Goal: Find specific page/section: Find specific page/section

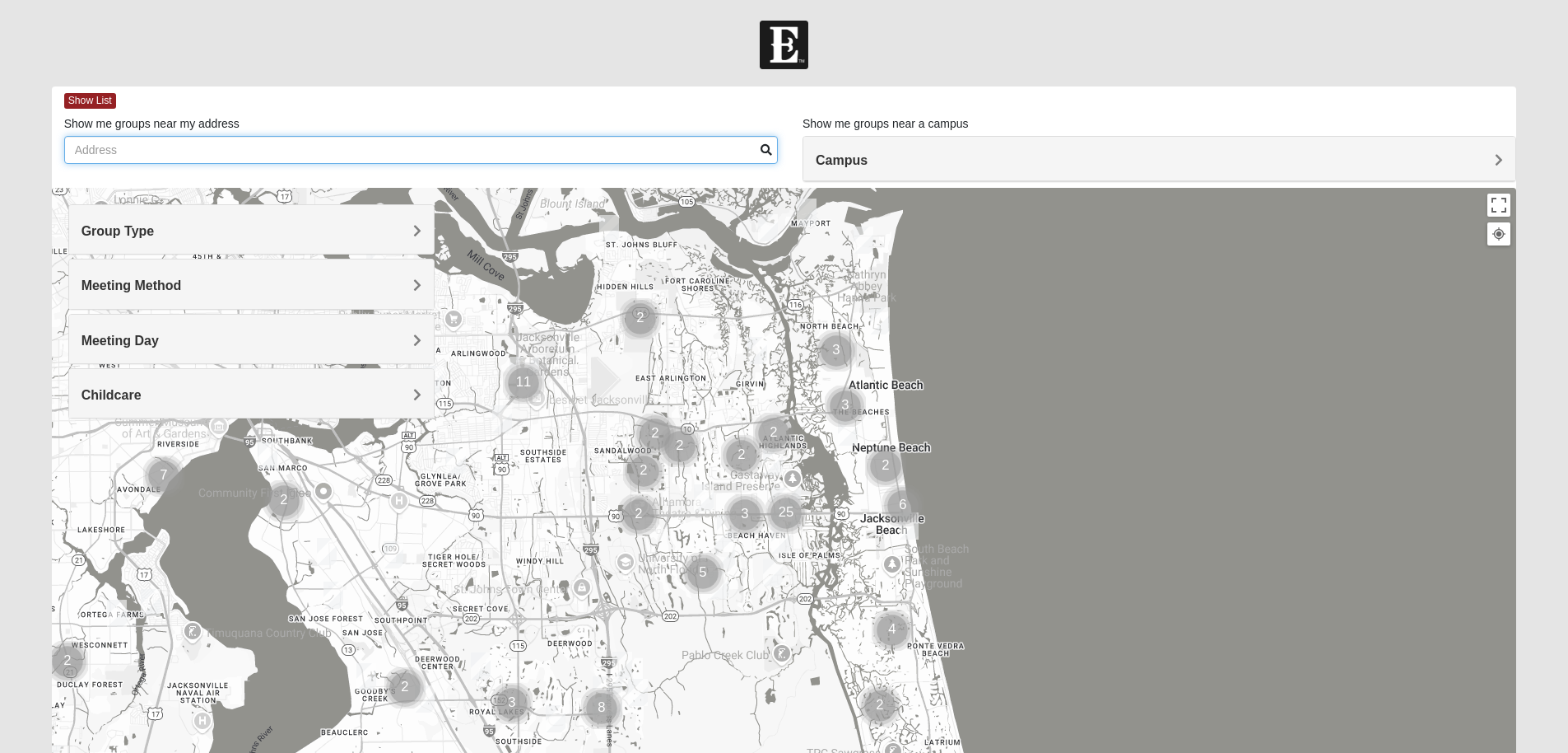
click at [199, 146] on input "Show me groups near my address" at bounding box center [421, 149] width 714 height 28
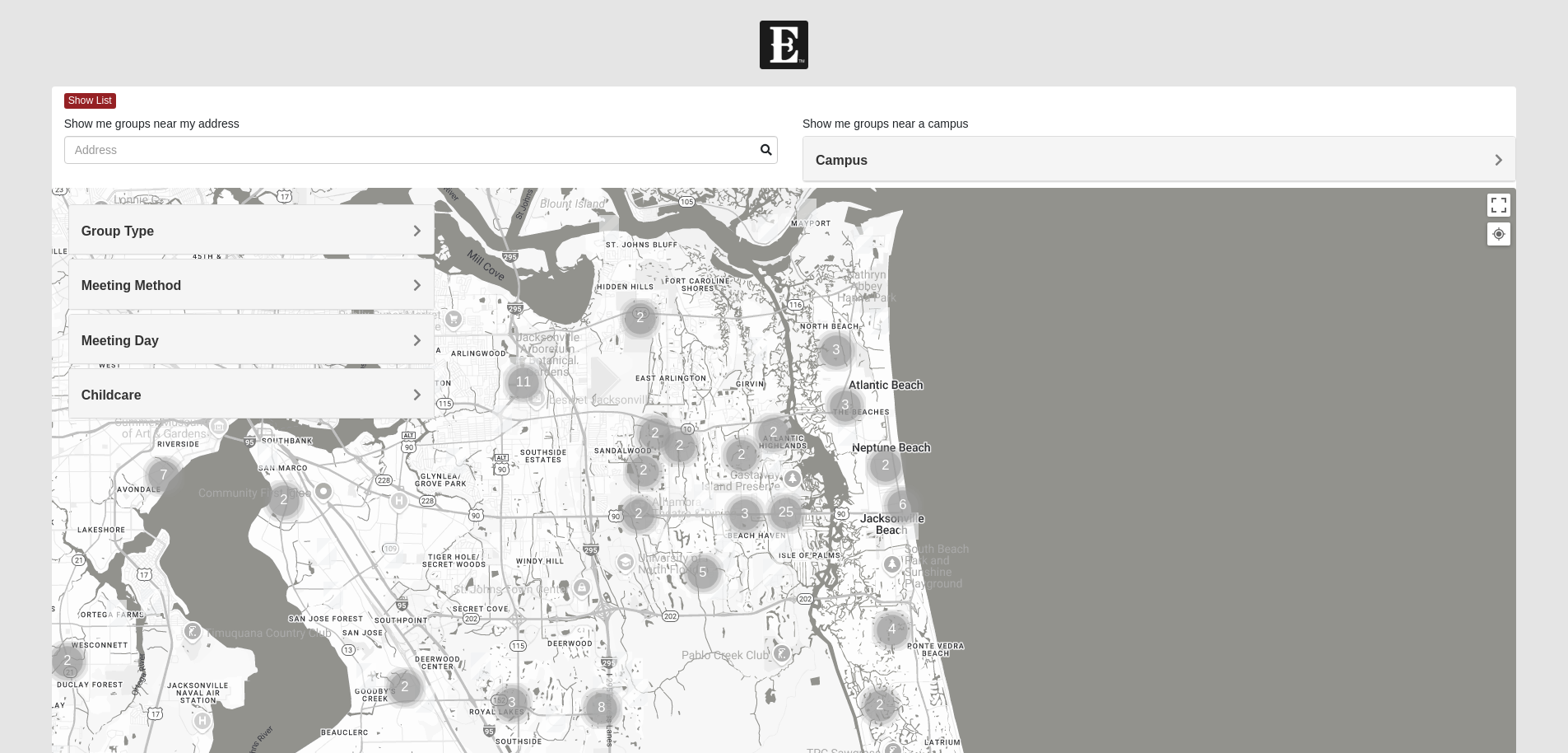
click at [288, 230] on h4 "Group Type" at bounding box center [251, 230] width 340 height 16
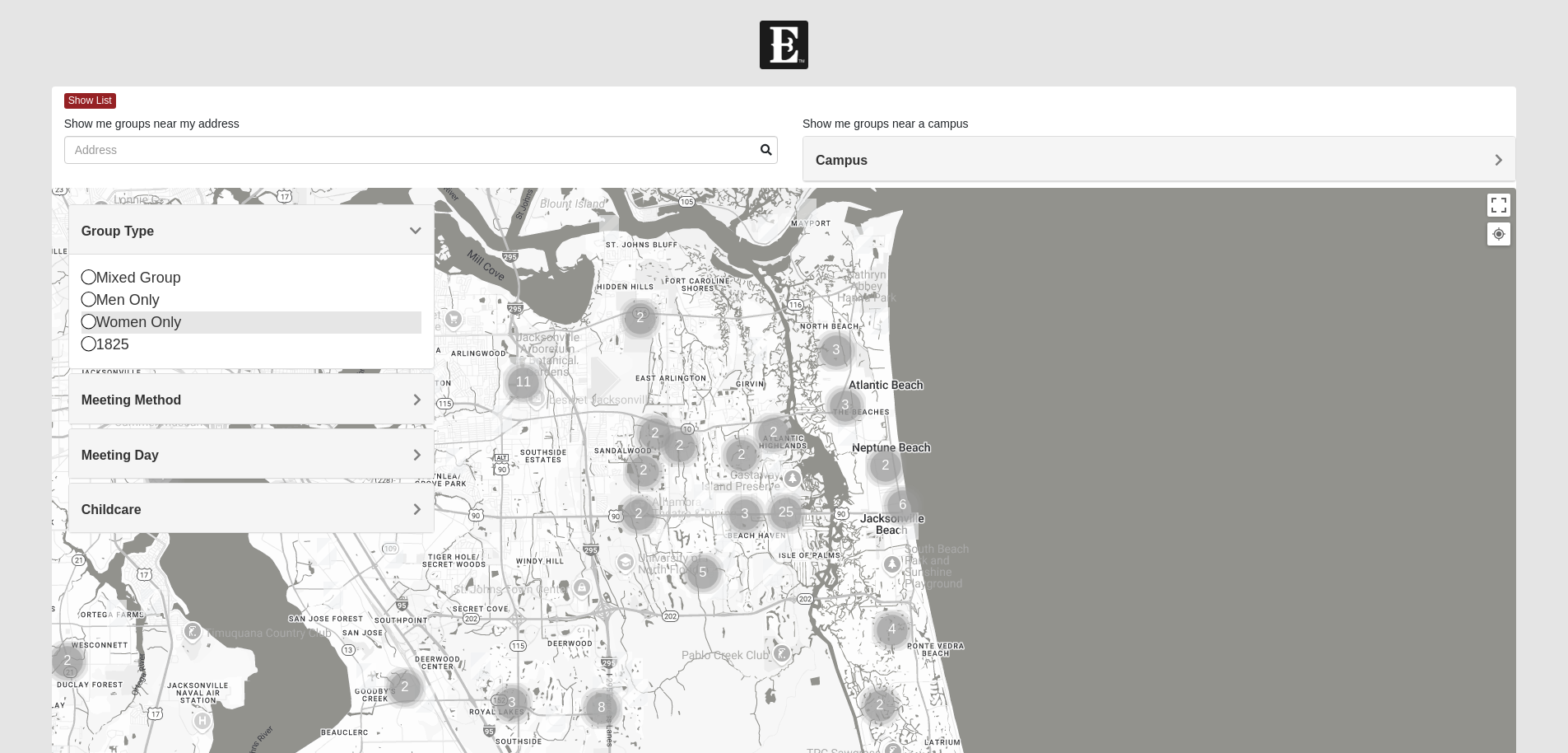
click at [84, 324] on icon at bounding box center [88, 320] width 15 height 15
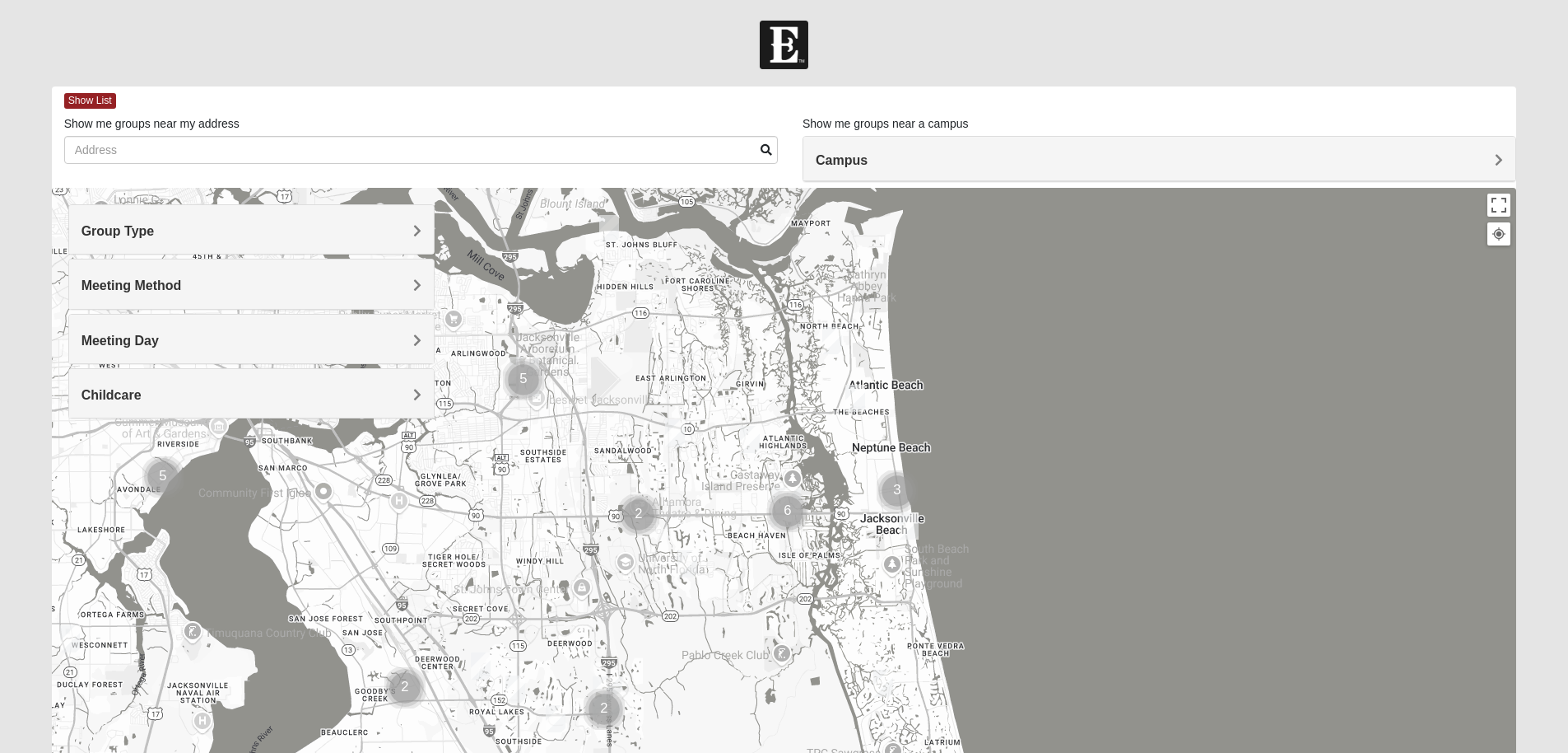
click at [173, 280] on span "Meeting Method" at bounding box center [131, 285] width 101 height 14
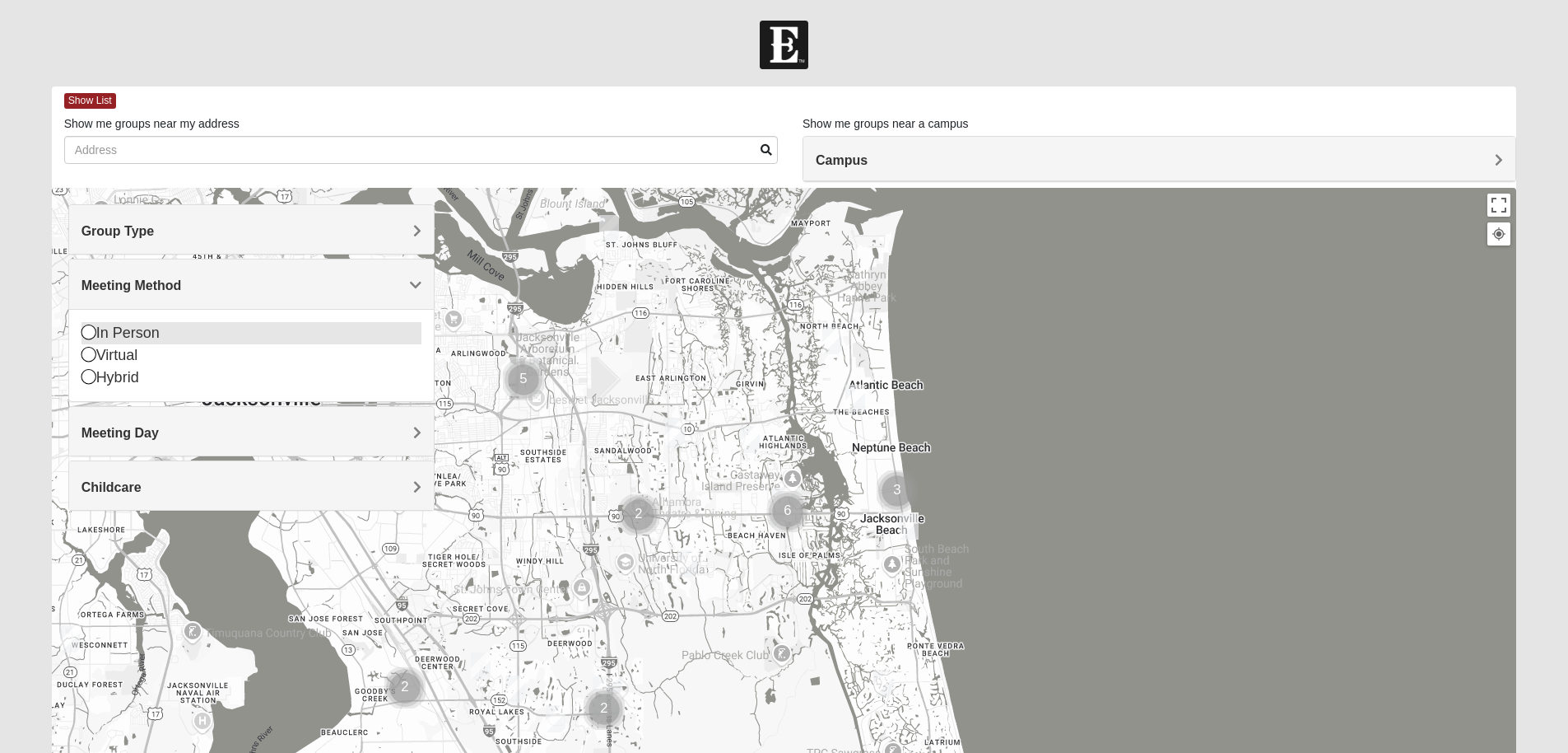
click at [85, 331] on icon at bounding box center [88, 331] width 15 height 15
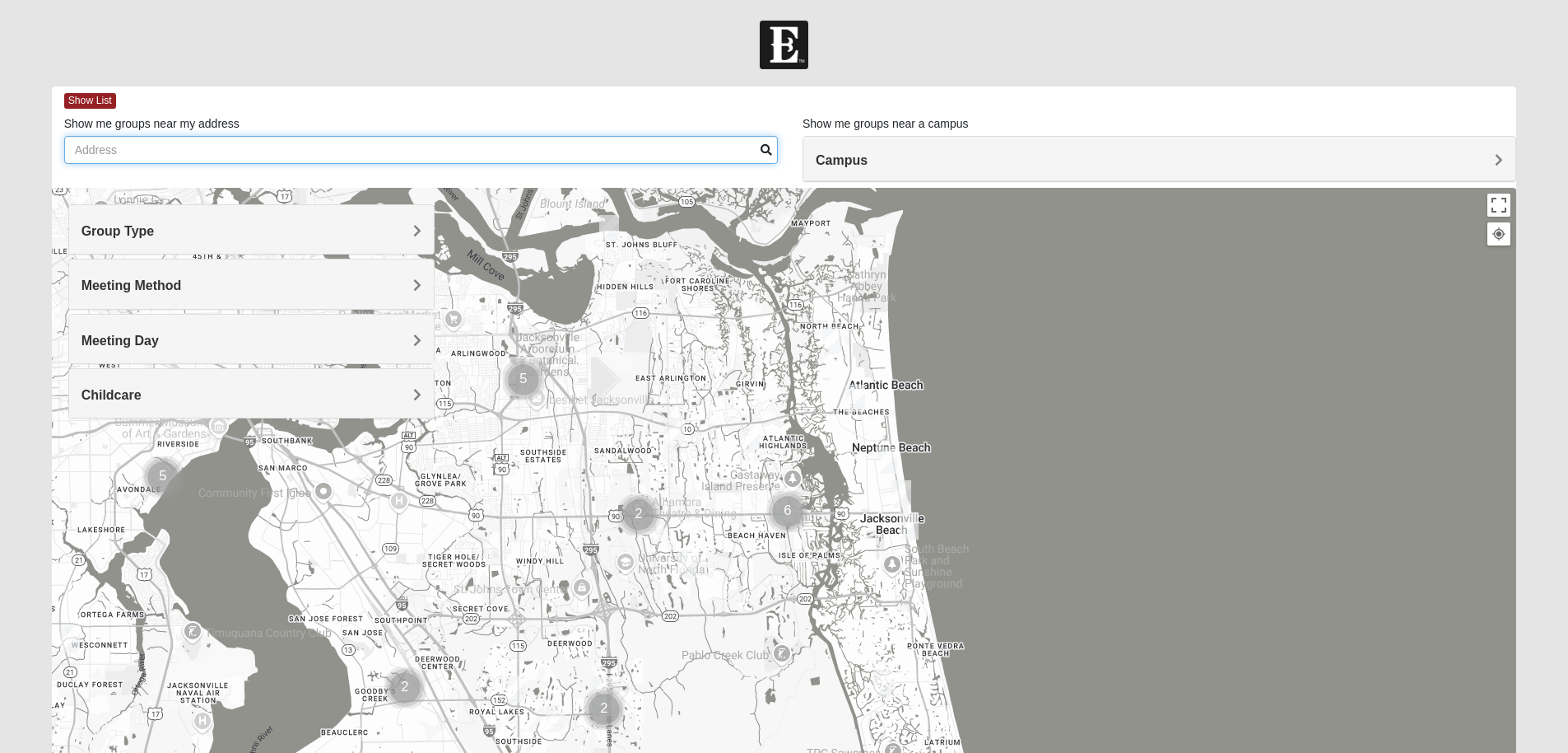
click at [622, 148] on input "Show me groups near my address" at bounding box center [421, 149] width 714 height 28
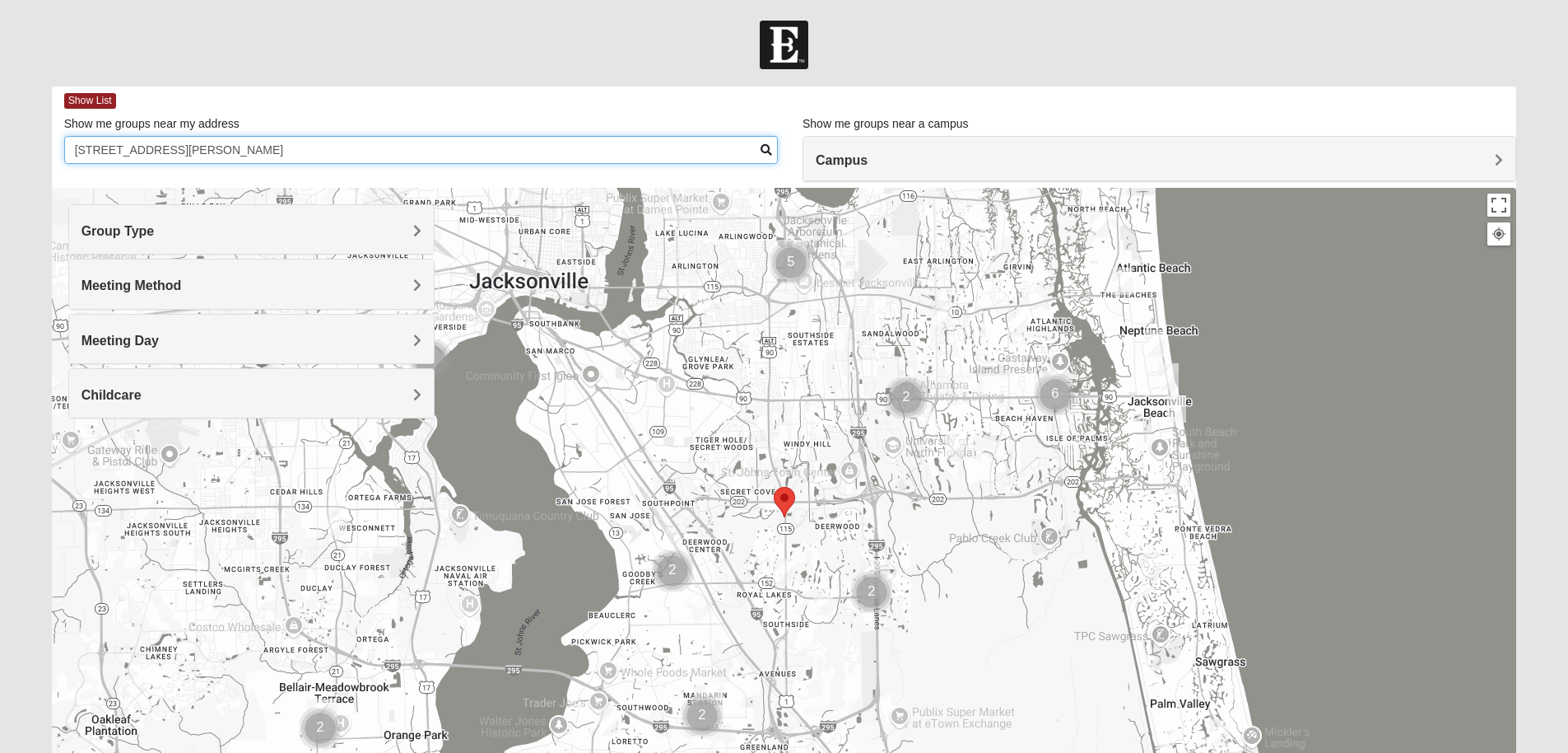
type input "[STREET_ADDRESS][PERSON_NAME]"
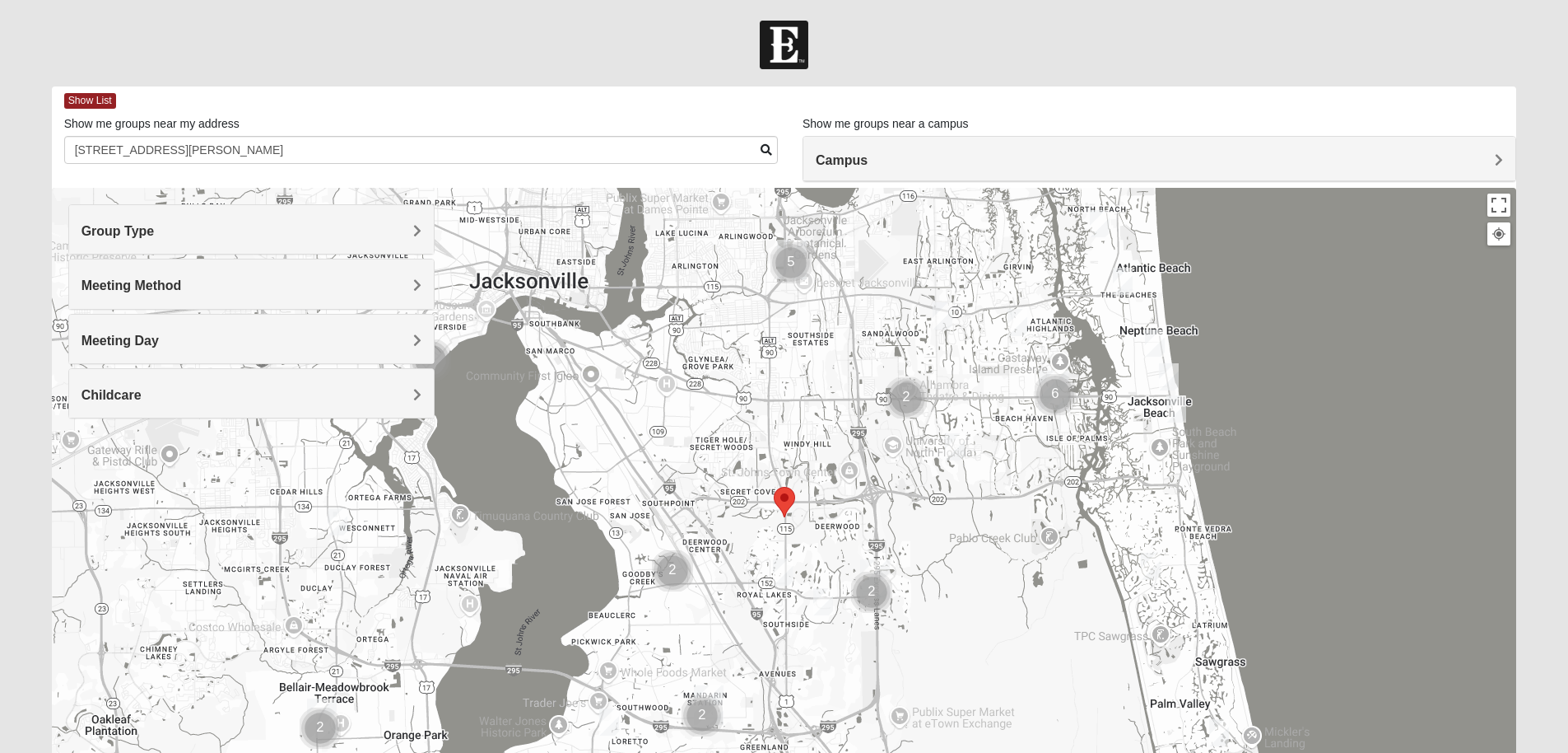
click at [1052, 392] on img "Cluster of 6 groups" at bounding box center [1055, 395] width 41 height 41
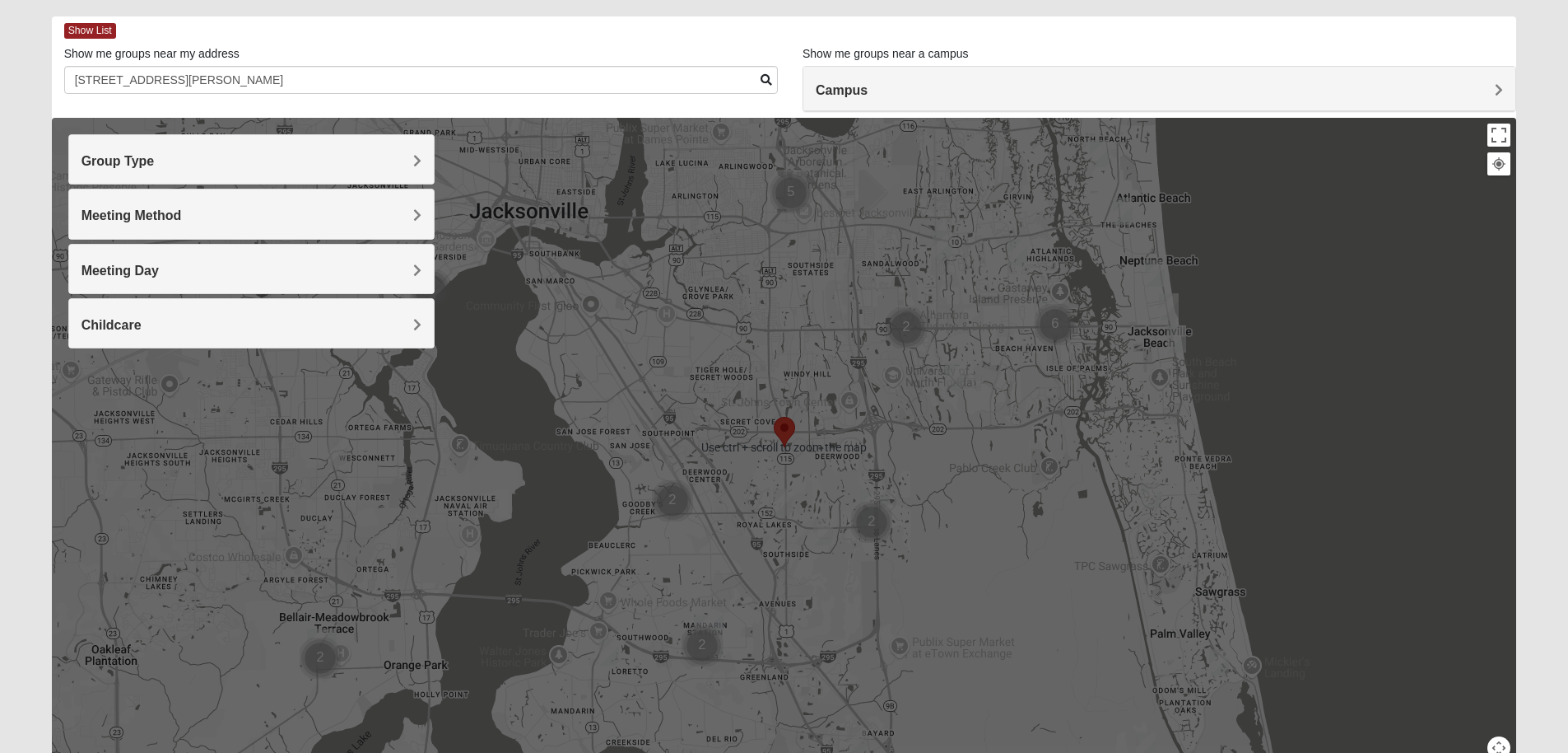
scroll to position [82, 0]
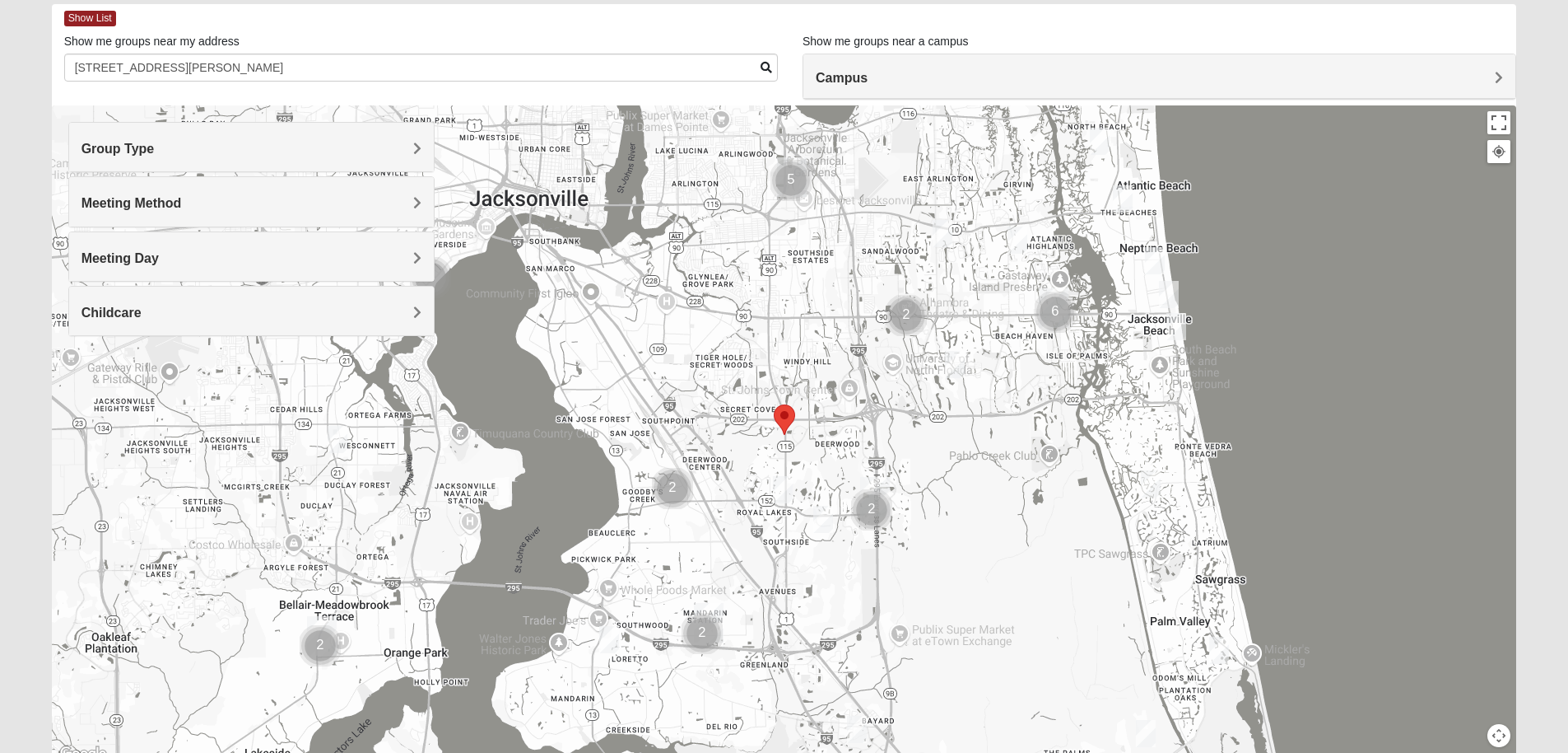
click at [778, 491] on img "Womens Coady" at bounding box center [783, 489] width 20 height 27
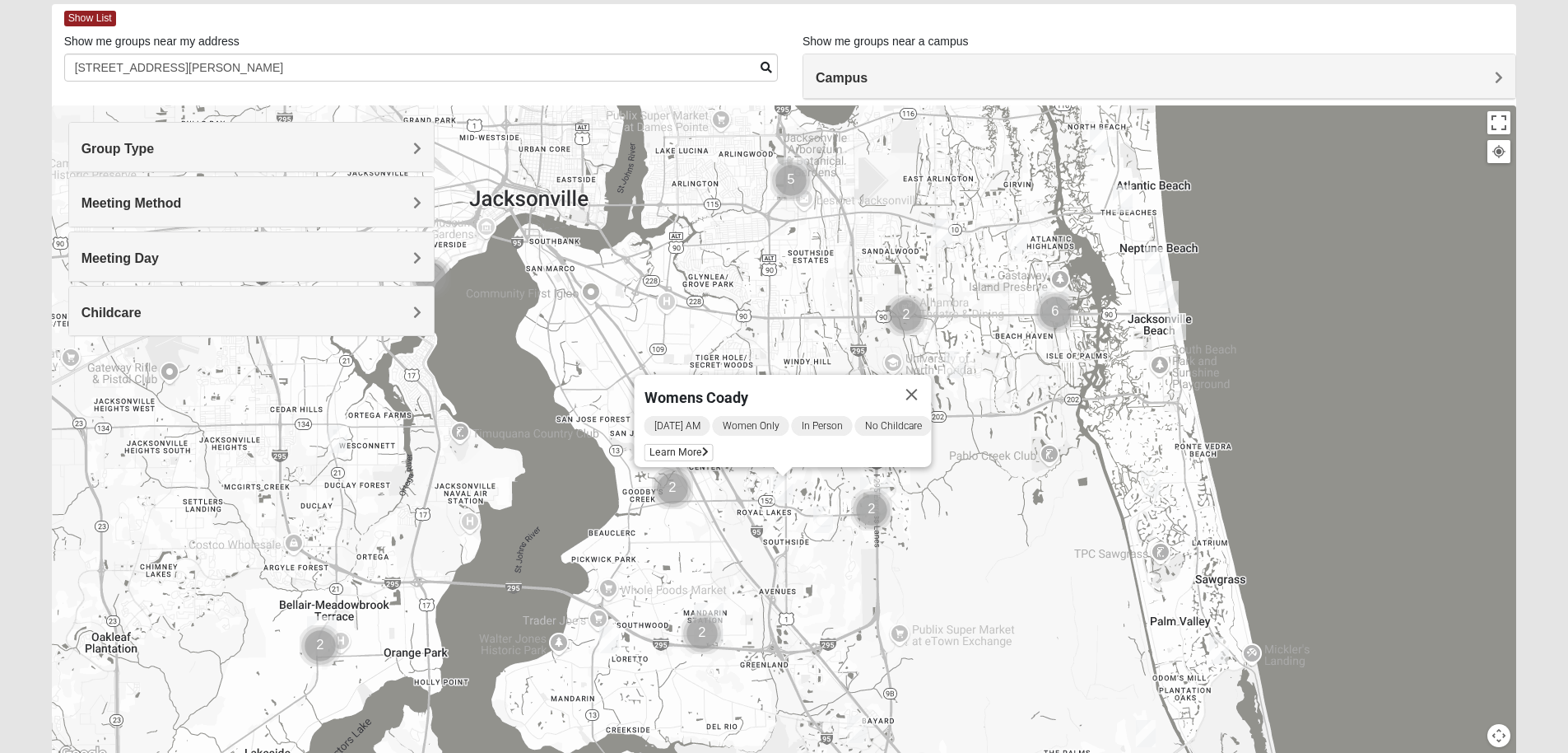
click at [821, 523] on img "Womens Adams/Taunton 32256" at bounding box center [823, 520] width 20 height 27
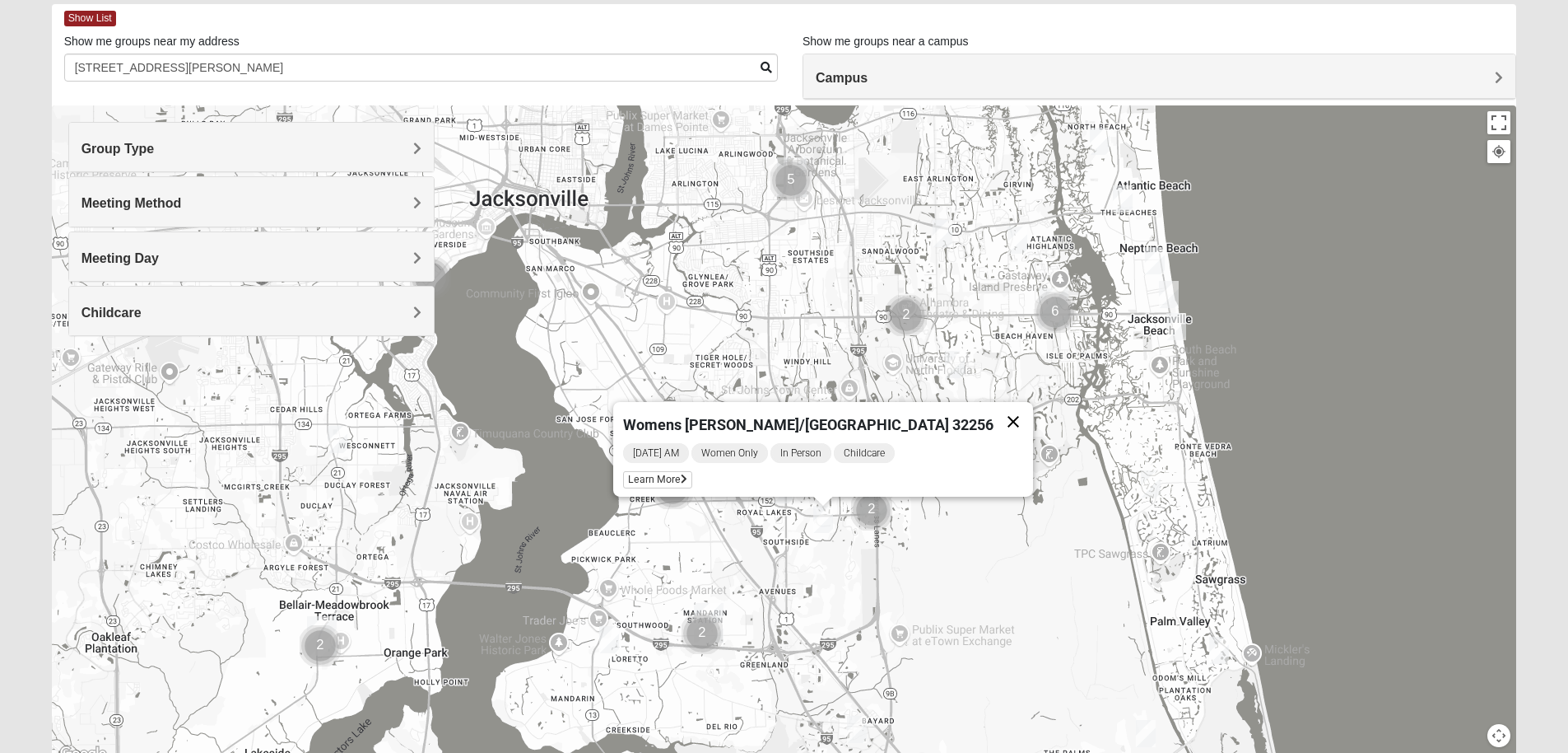
click at [994, 414] on button "Close" at bounding box center [1013, 421] width 39 height 39
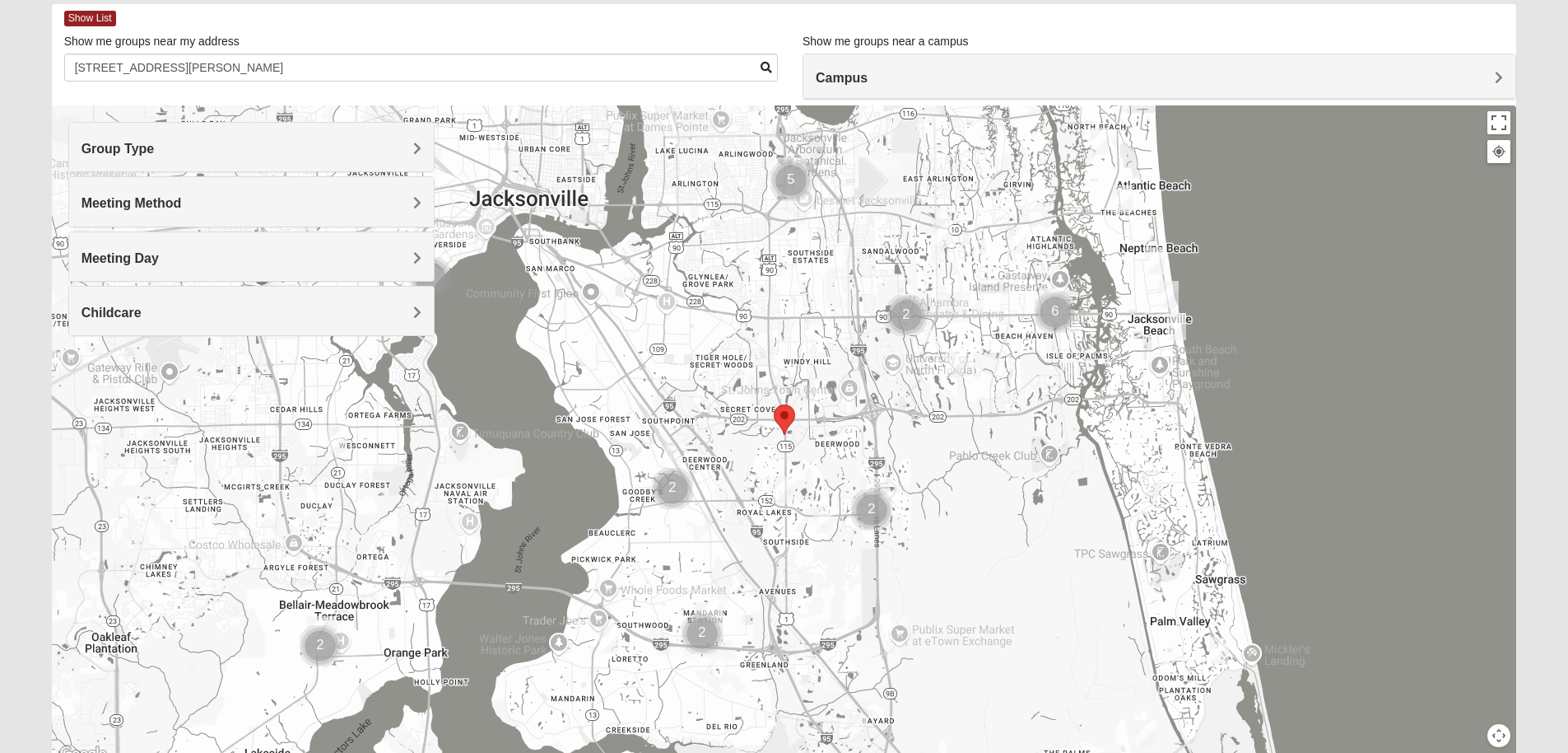
click at [956, 365] on img "Womens Nguyen 32224" at bounding box center [955, 364] width 20 height 27
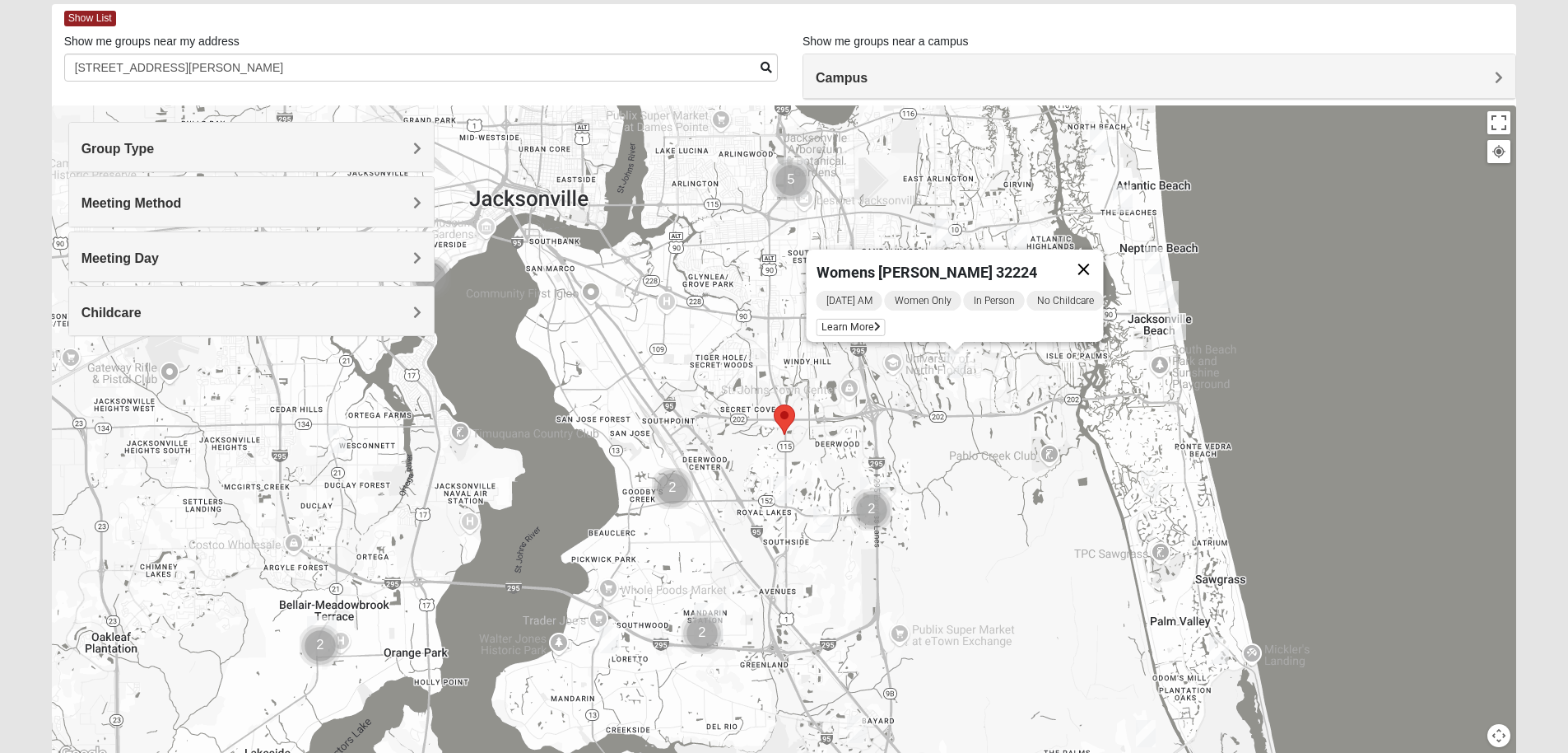
click at [1096, 252] on button "Close" at bounding box center [1083, 269] width 39 height 39
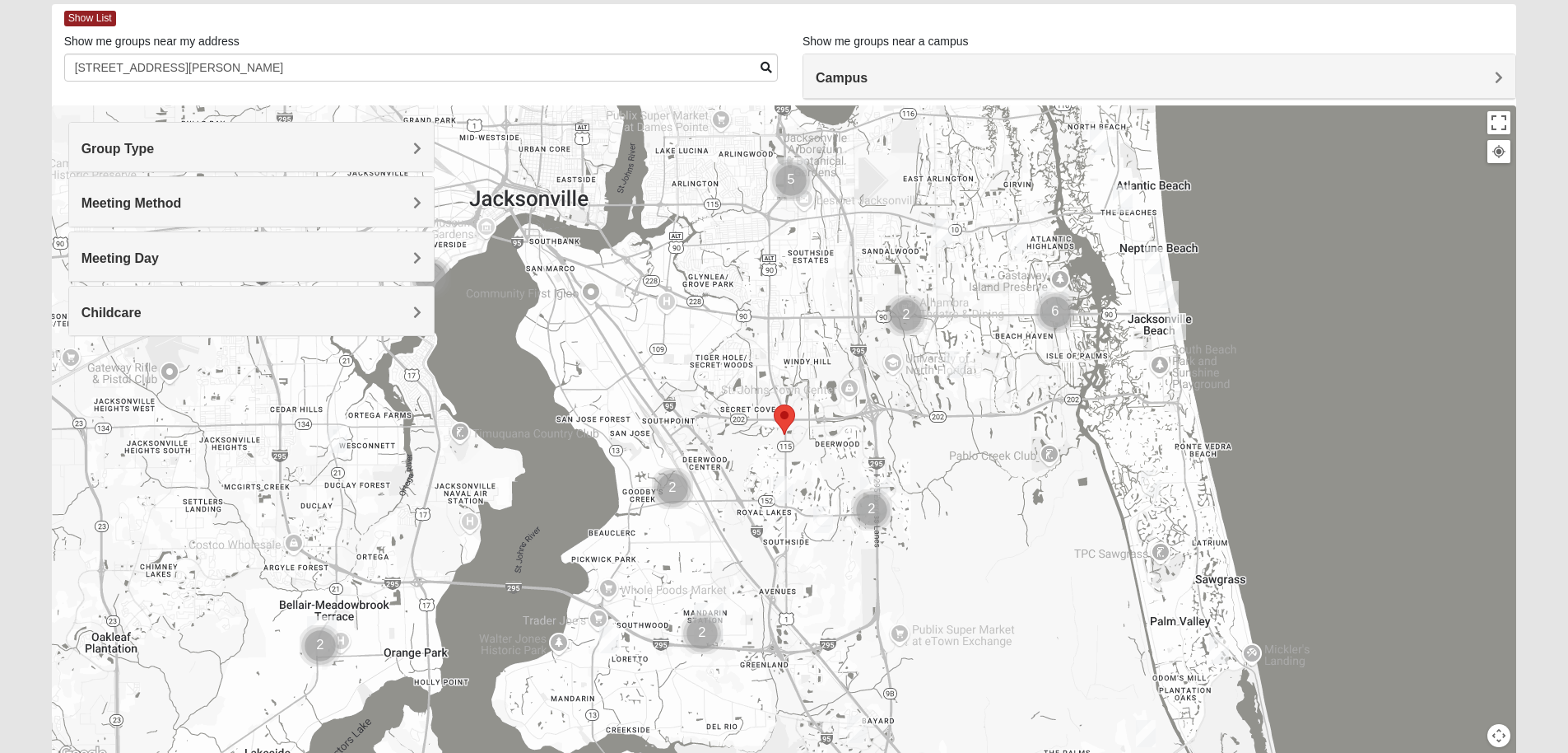
click at [1171, 330] on img "Womens Jeffers 32250" at bounding box center [1176, 326] width 20 height 27
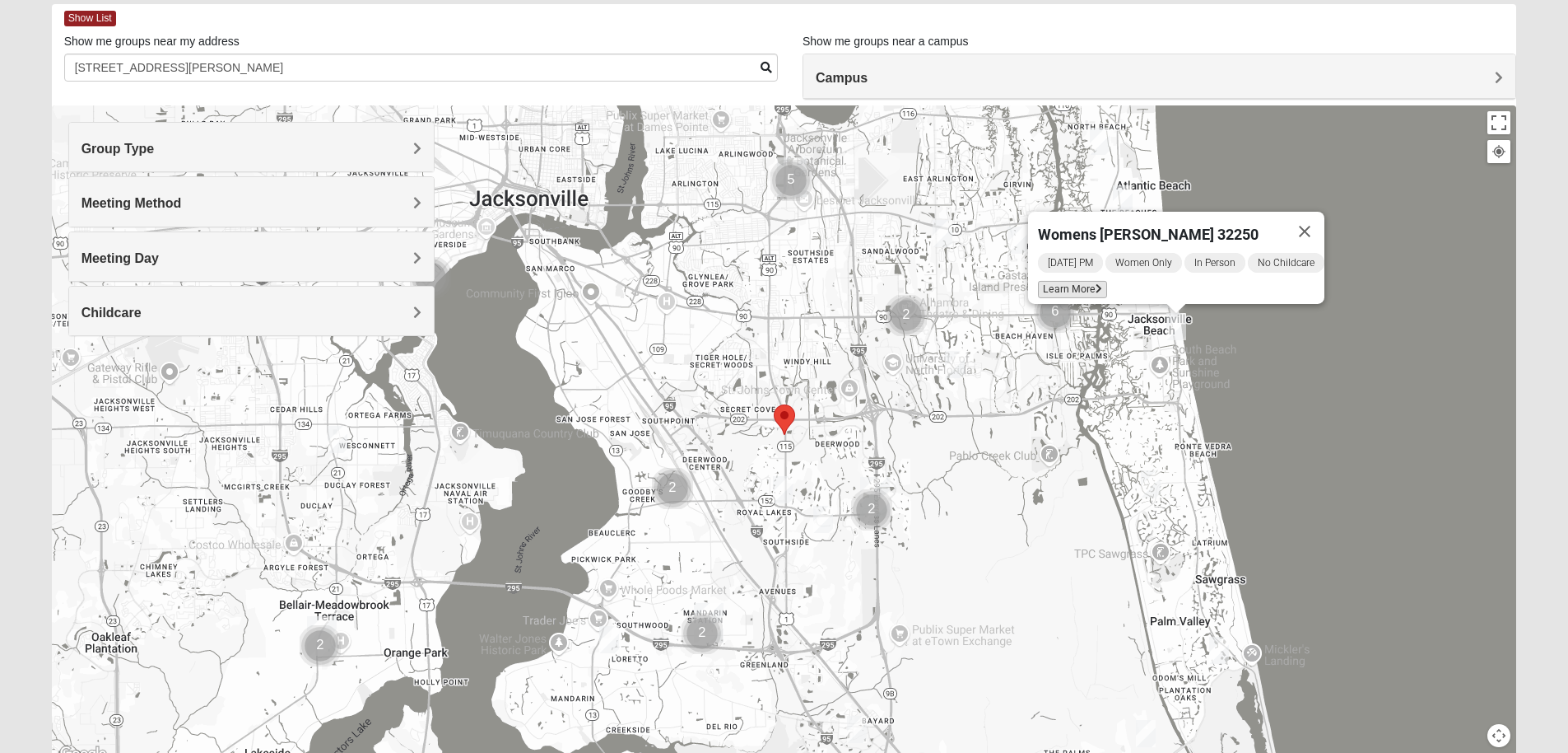
click at [1052, 281] on span "Learn More" at bounding box center [1072, 290] width 69 height 18
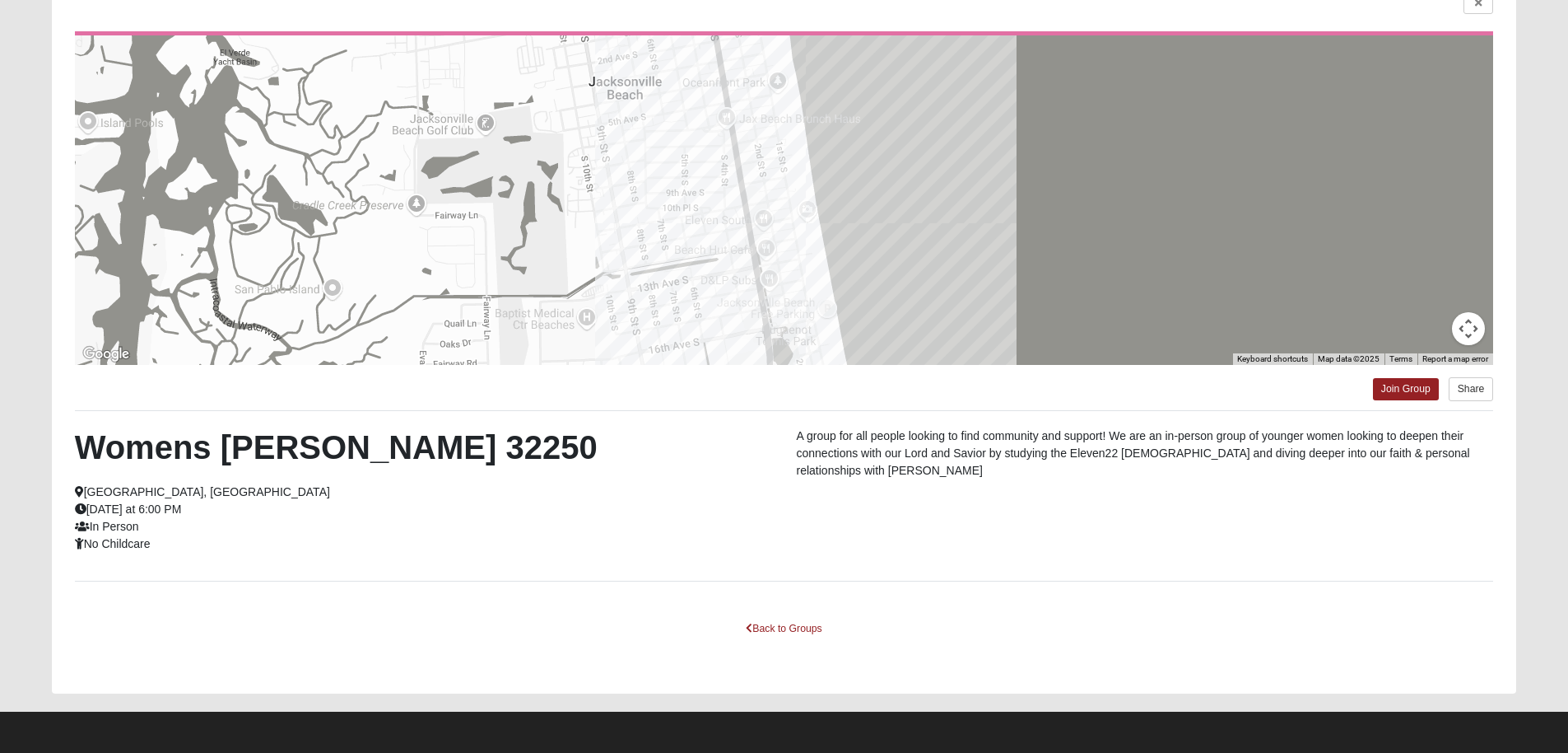
scroll to position [146, 0]
click at [809, 627] on link "Back to Groups" at bounding box center [783, 628] width 97 height 25
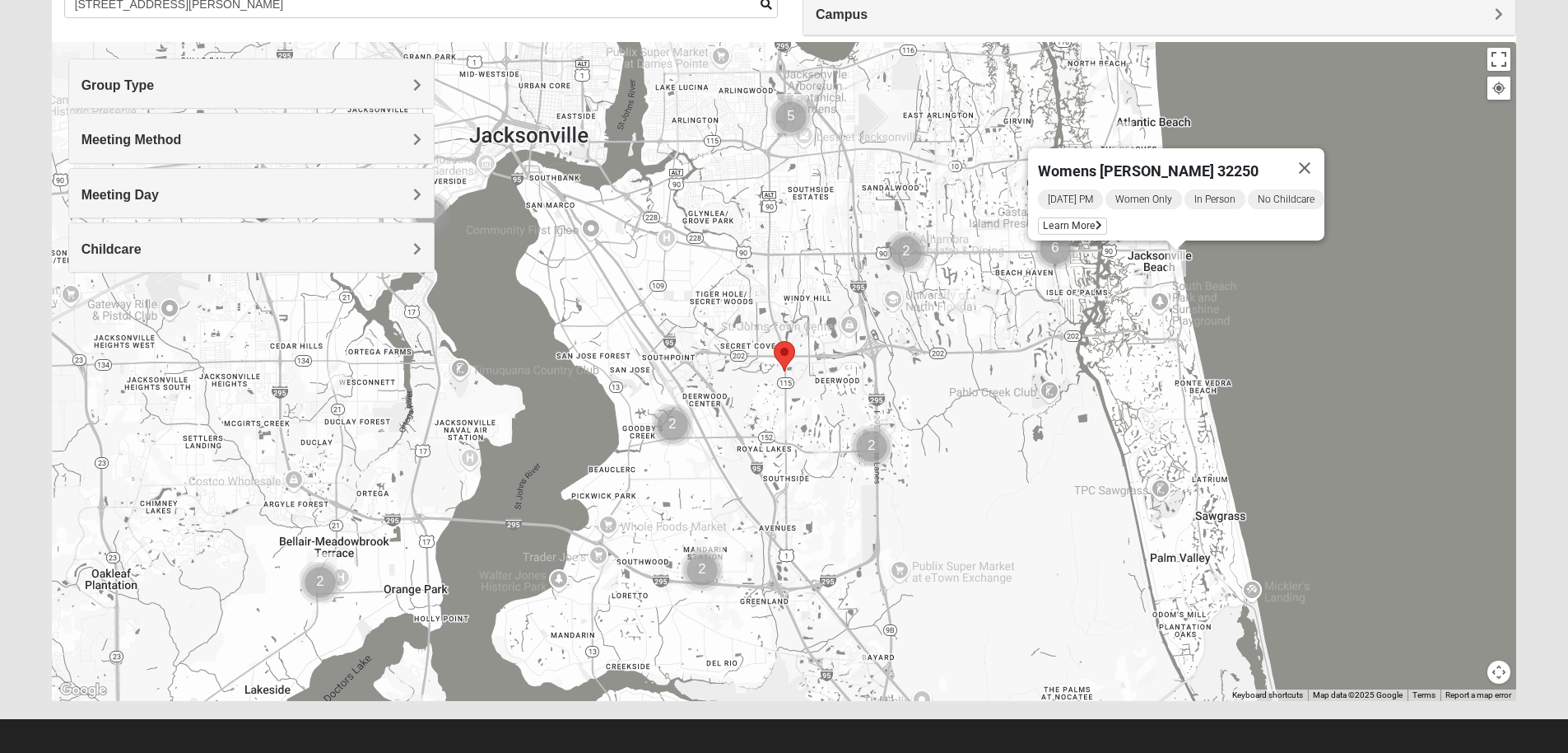
scroll to position [154, 0]
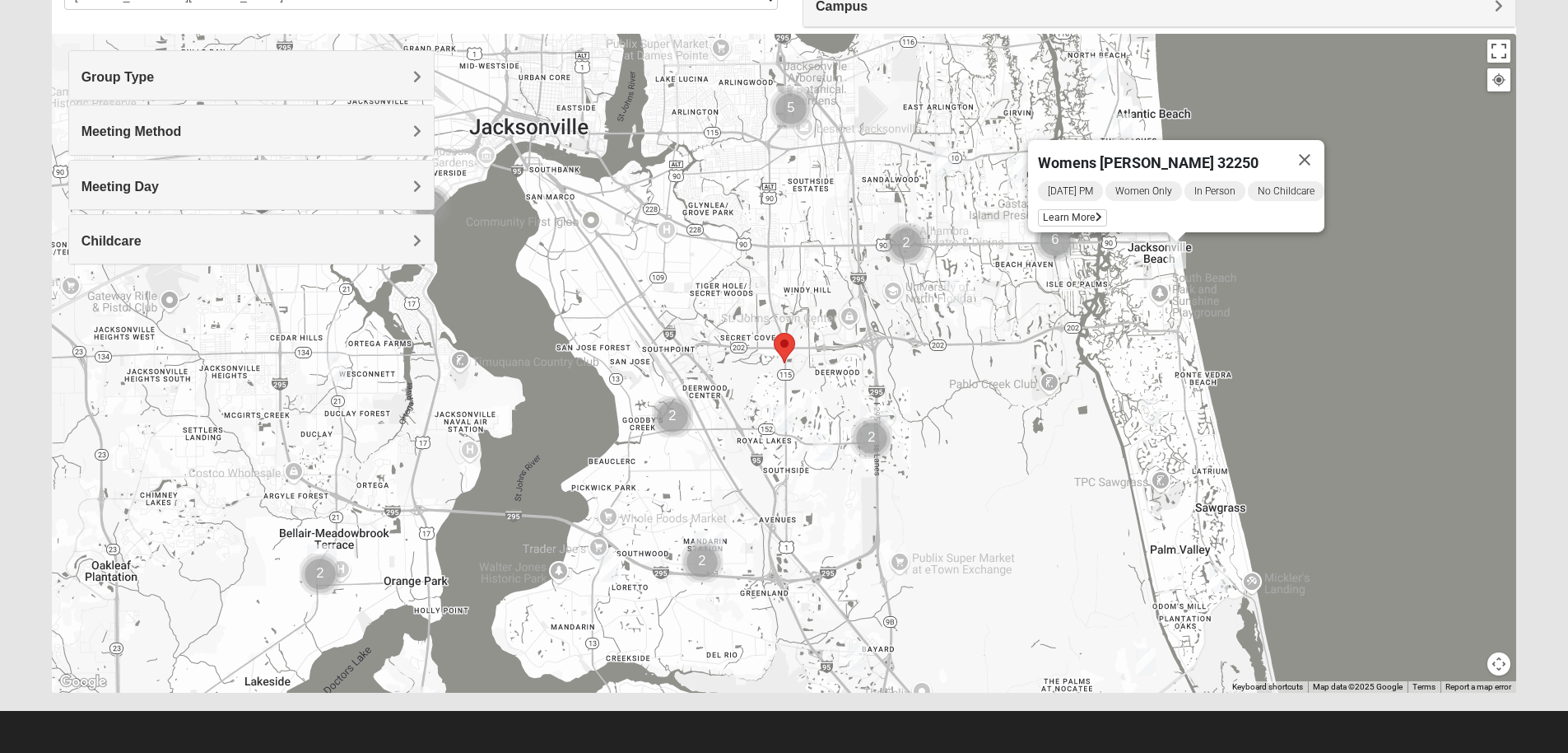
click at [254, 181] on h4 "Meeting Day" at bounding box center [251, 187] width 340 height 16
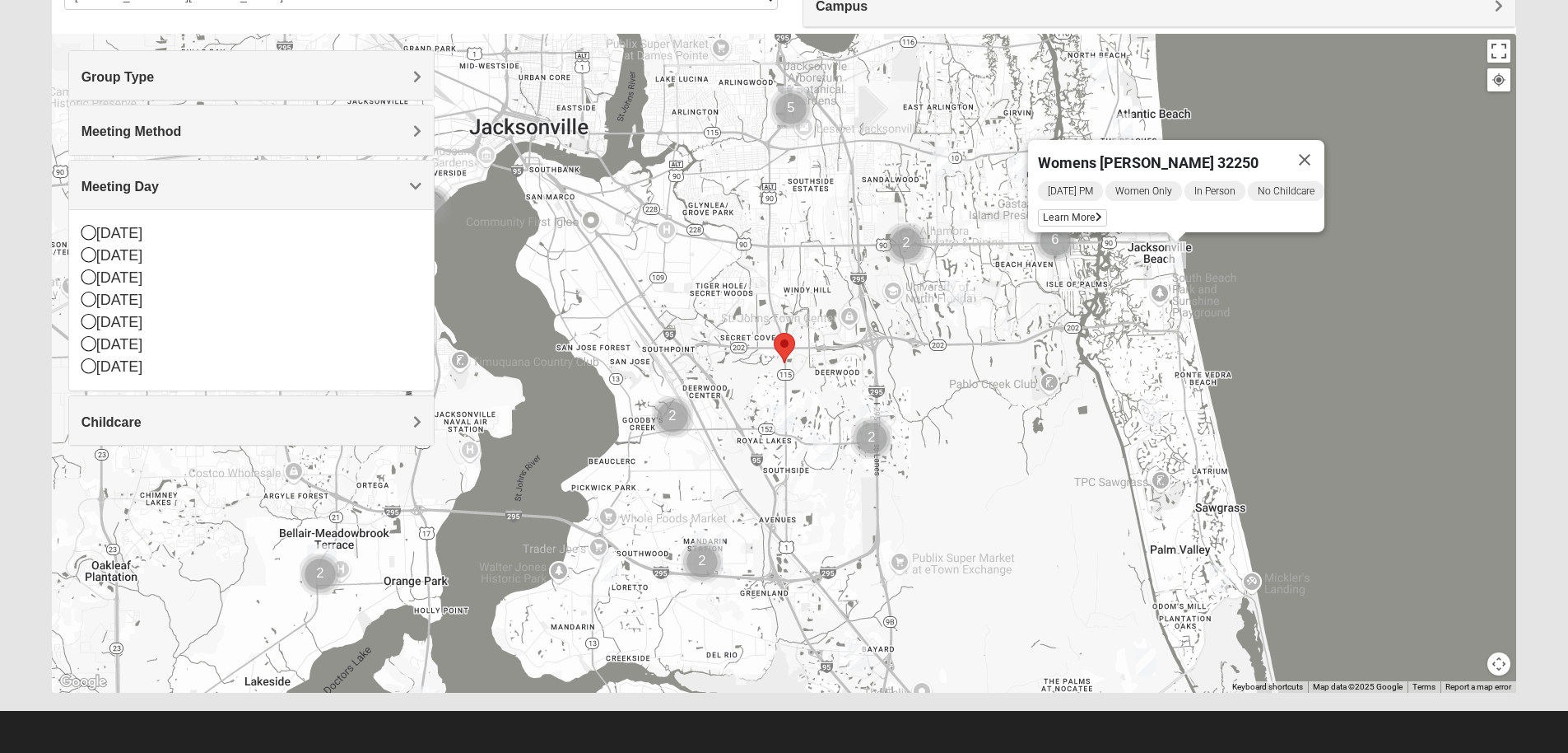
click at [254, 181] on h4 "Meeting Day" at bounding box center [251, 187] width 340 height 16
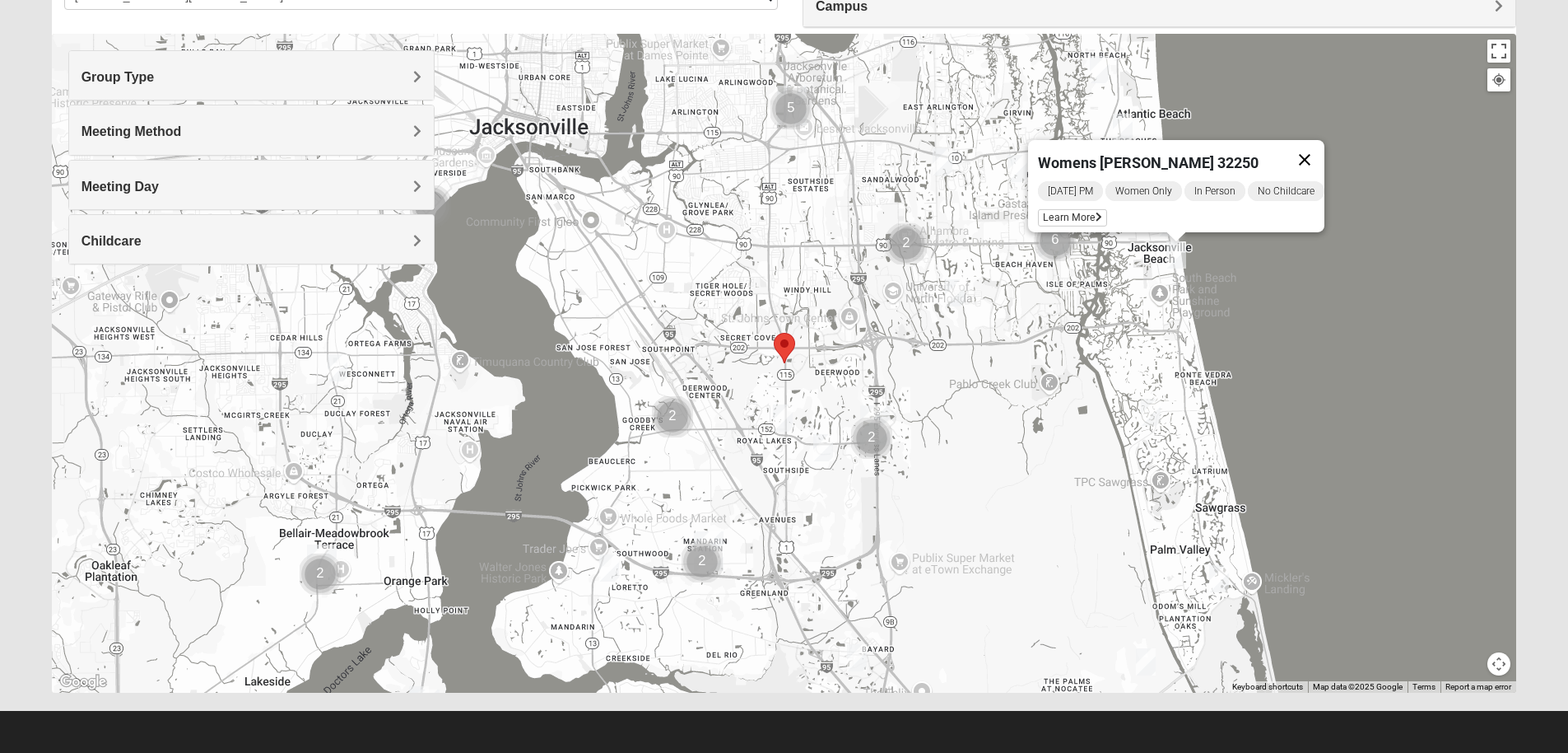
click at [1315, 149] on button "Close" at bounding box center [1304, 159] width 39 height 39
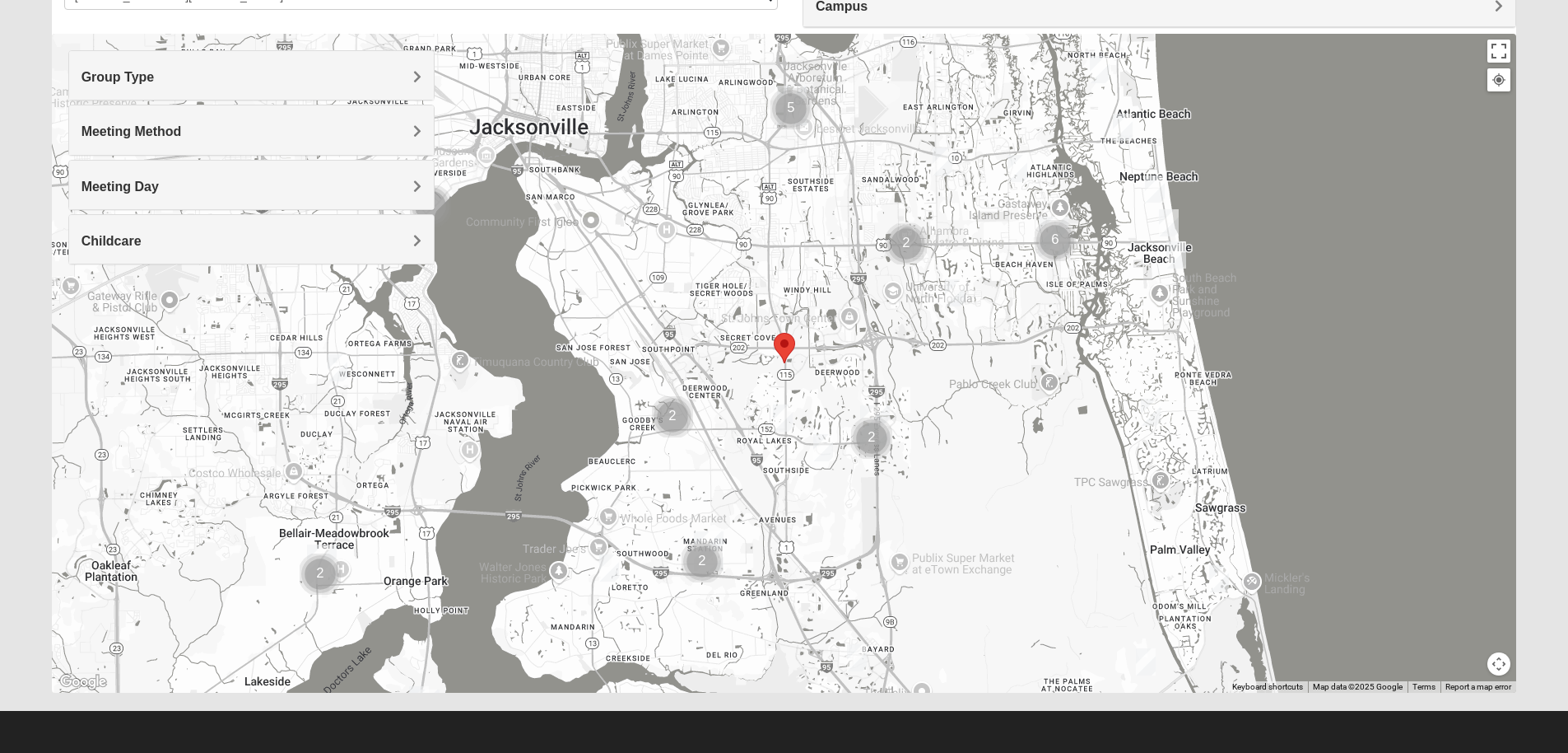
click at [1125, 124] on img "Womens Foran 32233" at bounding box center [1123, 127] width 20 height 27
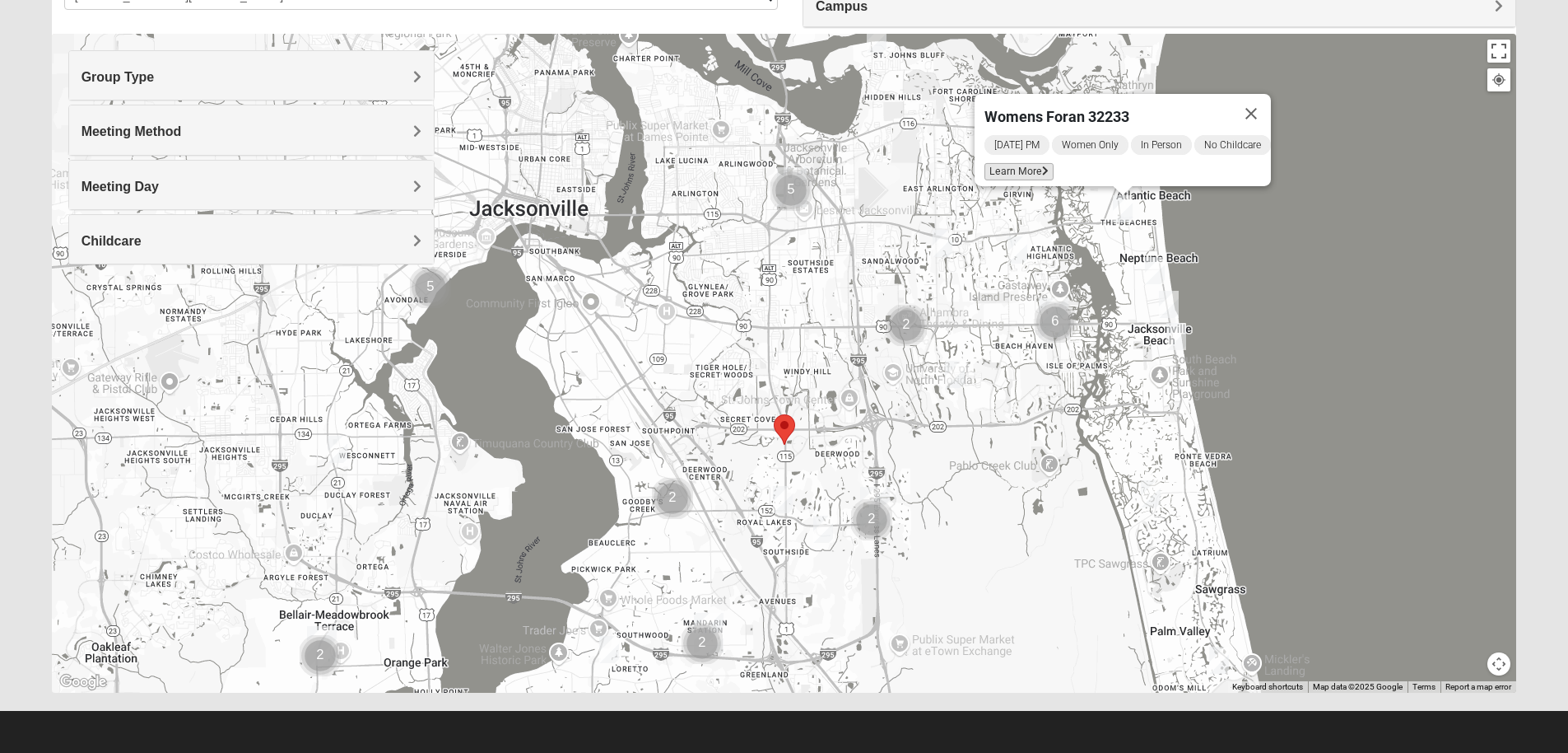
click at [1020, 165] on span "Learn More" at bounding box center [1018, 172] width 69 height 18
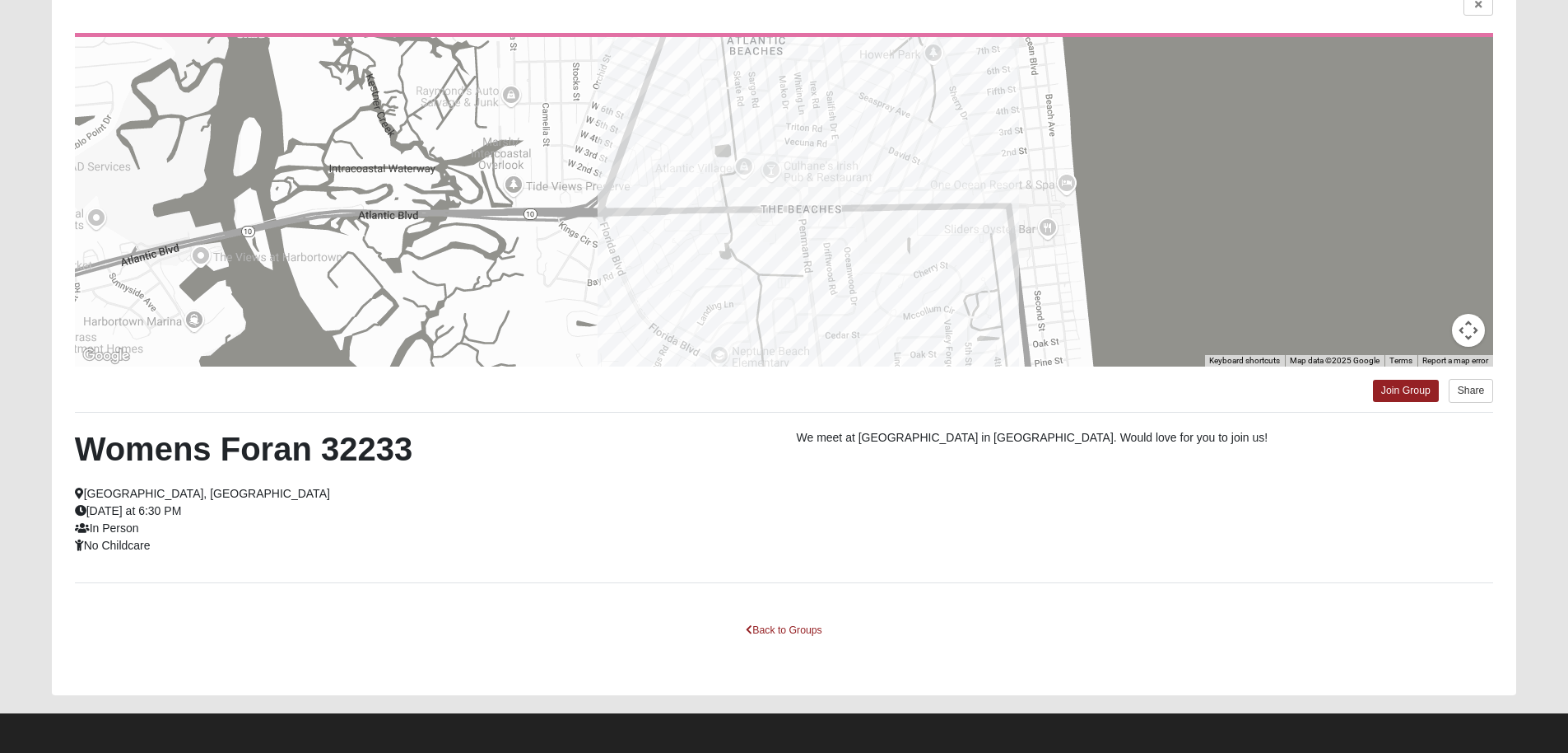
scroll to position [146, 0]
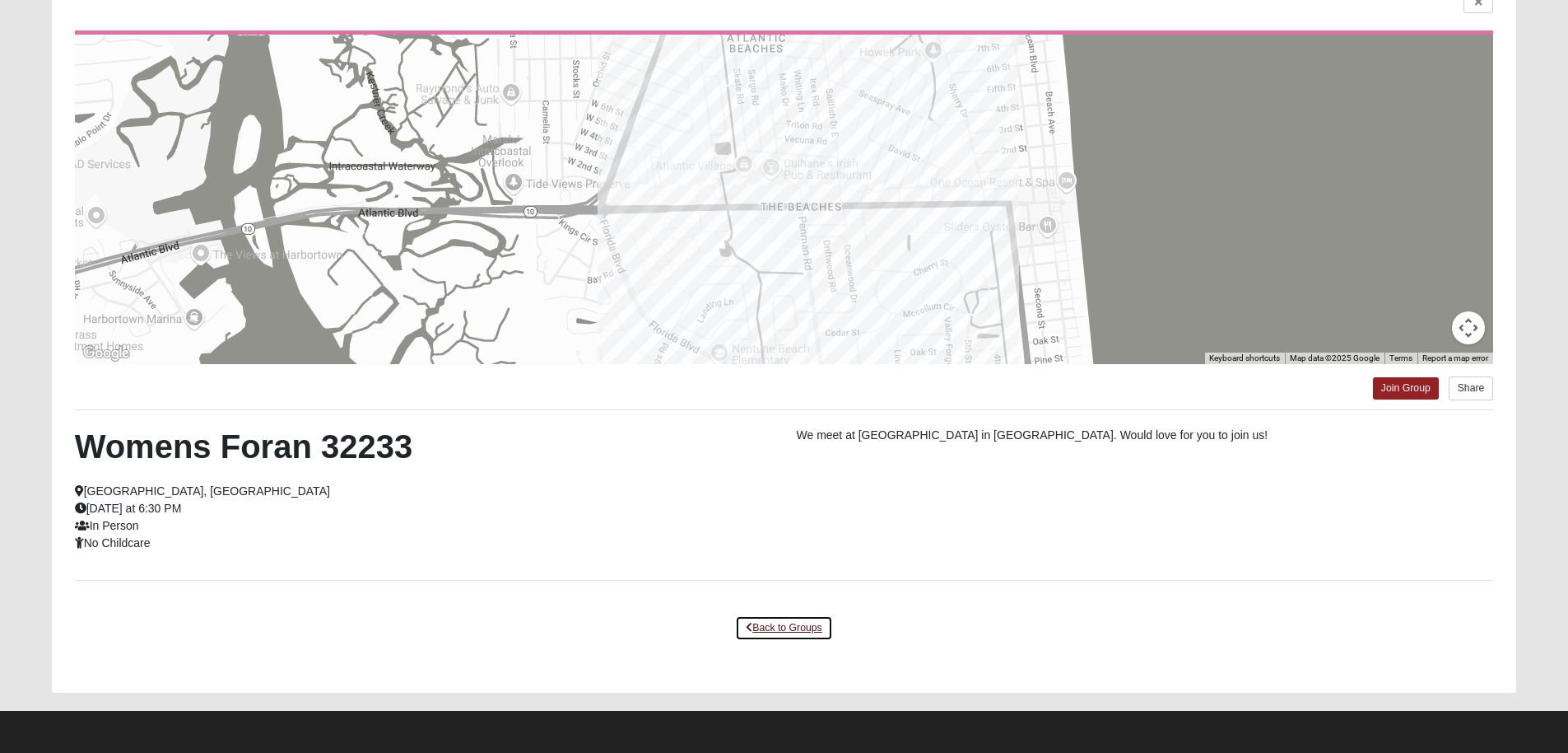
click at [792, 622] on link "Back to Groups" at bounding box center [783, 628] width 97 height 25
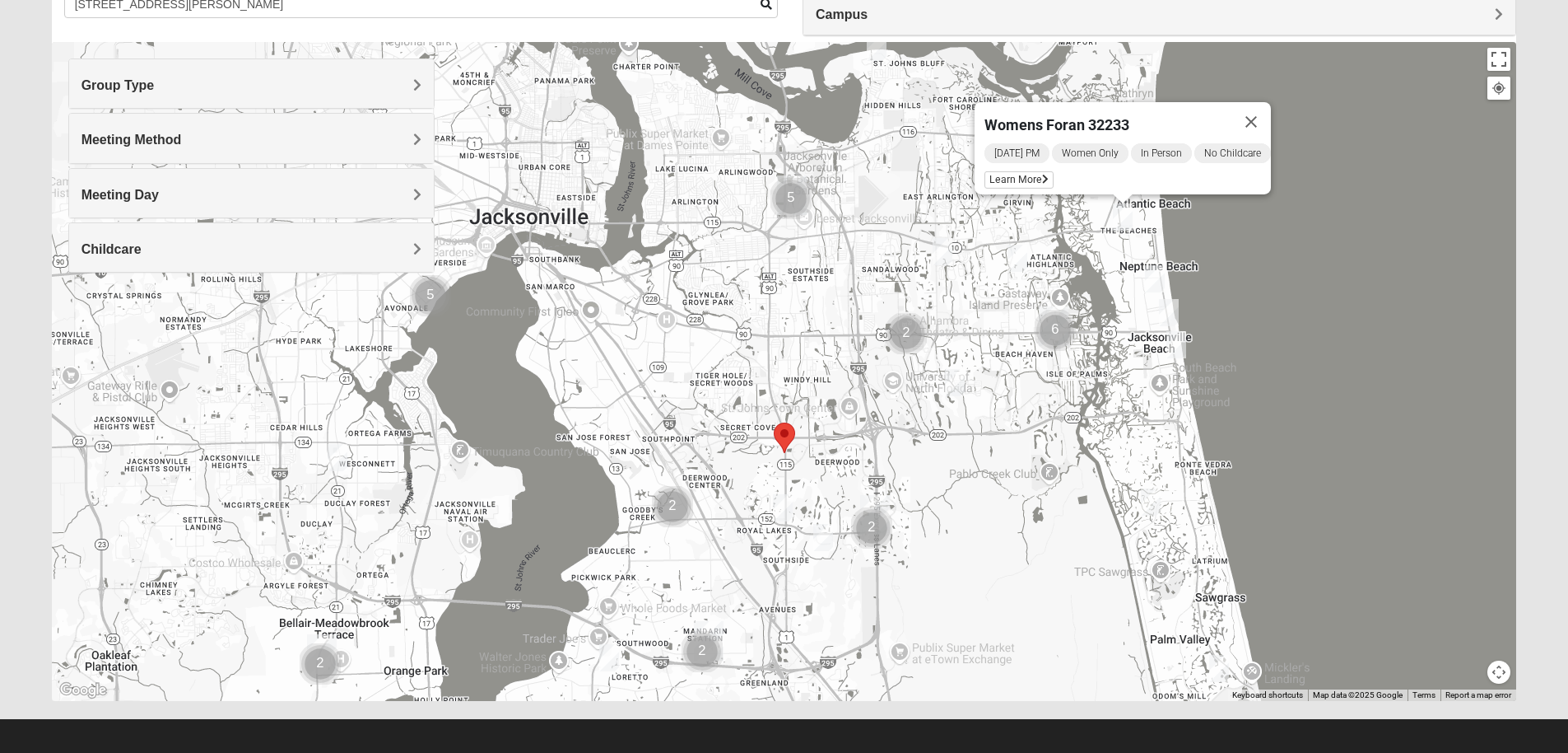
click at [788, 512] on img "Womens Coady" at bounding box center [783, 508] width 20 height 27
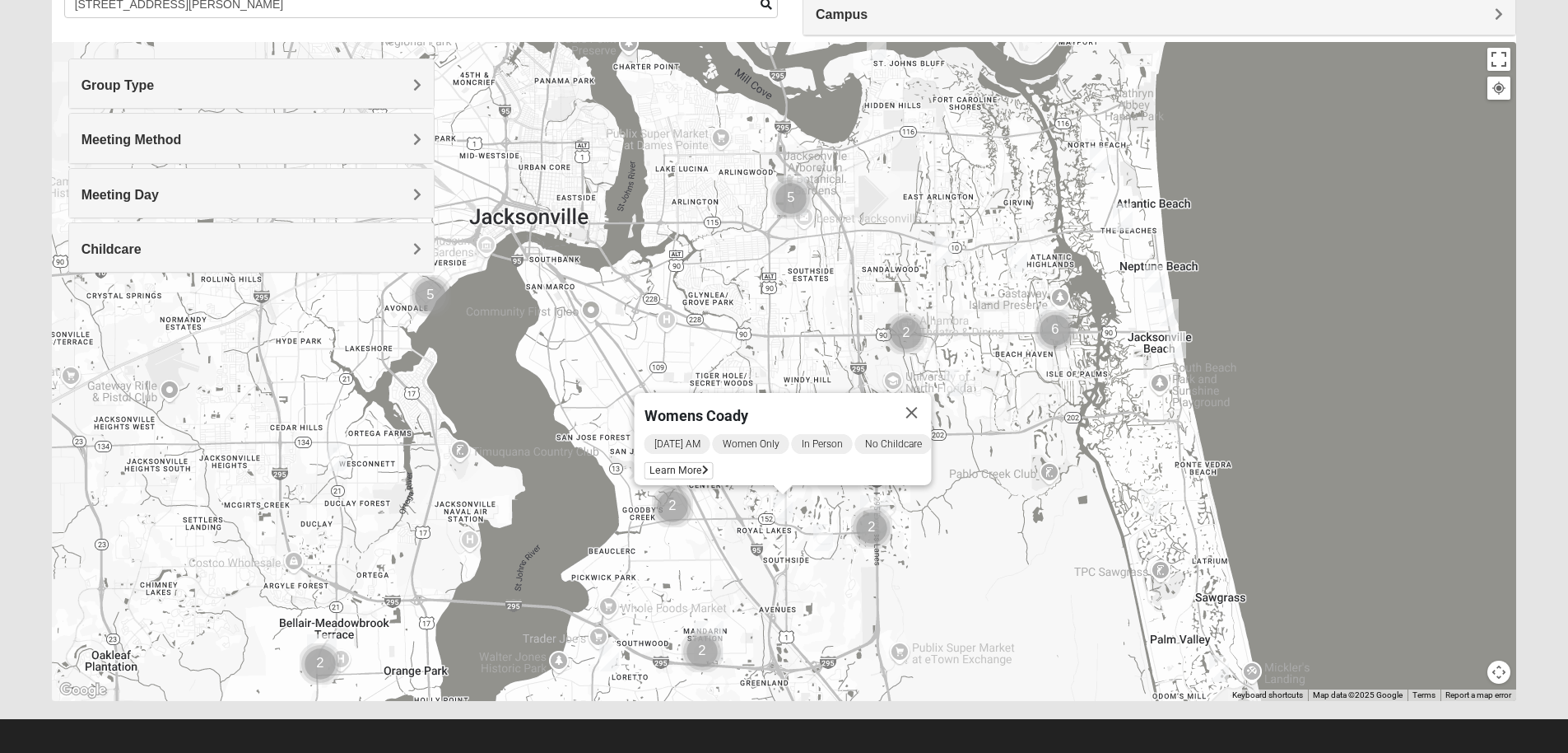
click at [788, 513] on img "Womens Coady" at bounding box center [783, 508] width 20 height 27
click at [1404, 401] on div "Womens [PERSON_NAME] [DATE] AM Women Only In Person No Childcare Learn More" at bounding box center [784, 371] width 1465 height 659
click at [1138, 272] on div "Womens [PERSON_NAME] [DATE] AM Women Only In Person No Childcare Learn More" at bounding box center [784, 371] width 1465 height 659
click at [1153, 274] on img "Womens Pfingston 32250" at bounding box center [1155, 278] width 20 height 27
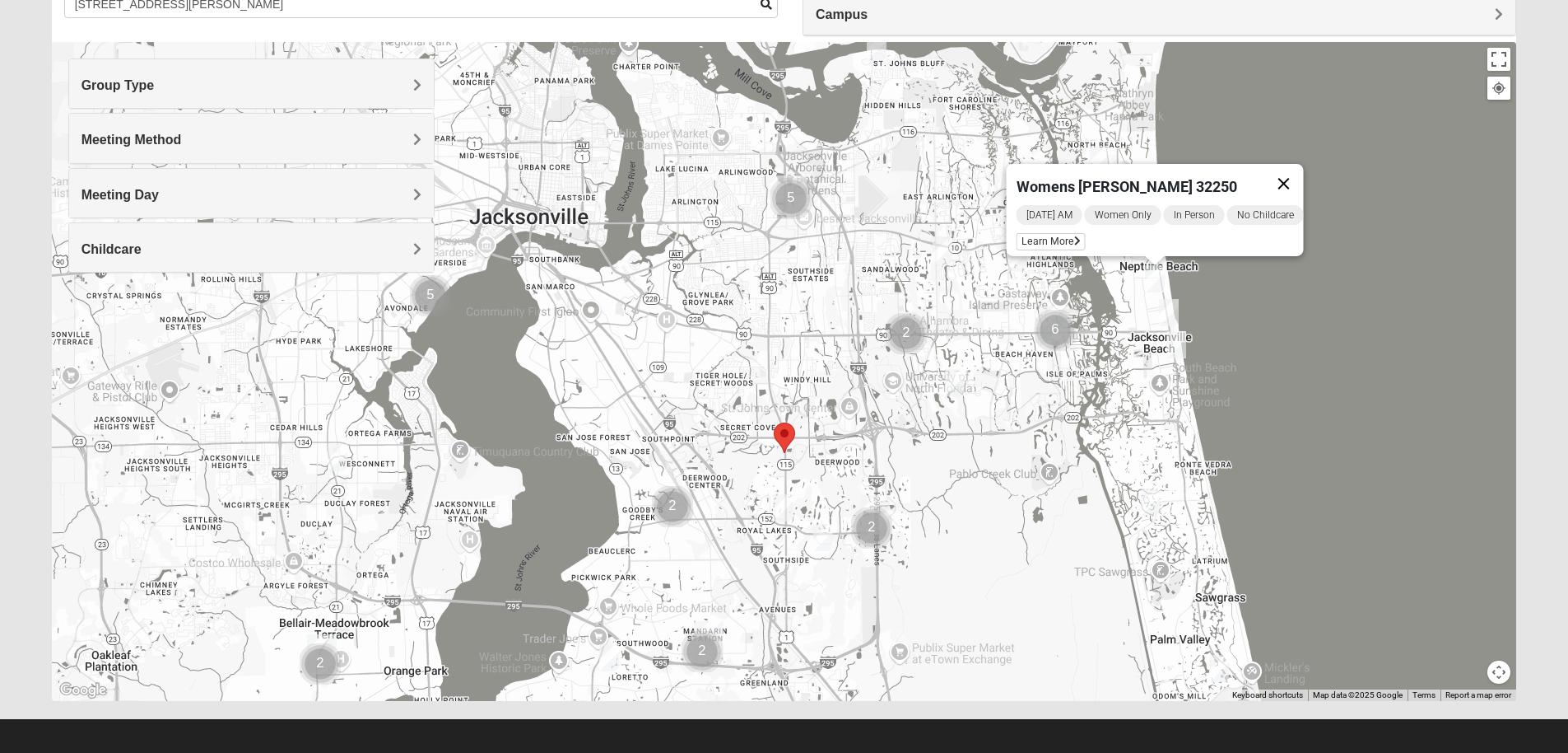
click at [1300, 170] on button "Close" at bounding box center [1283, 184] width 39 height 39
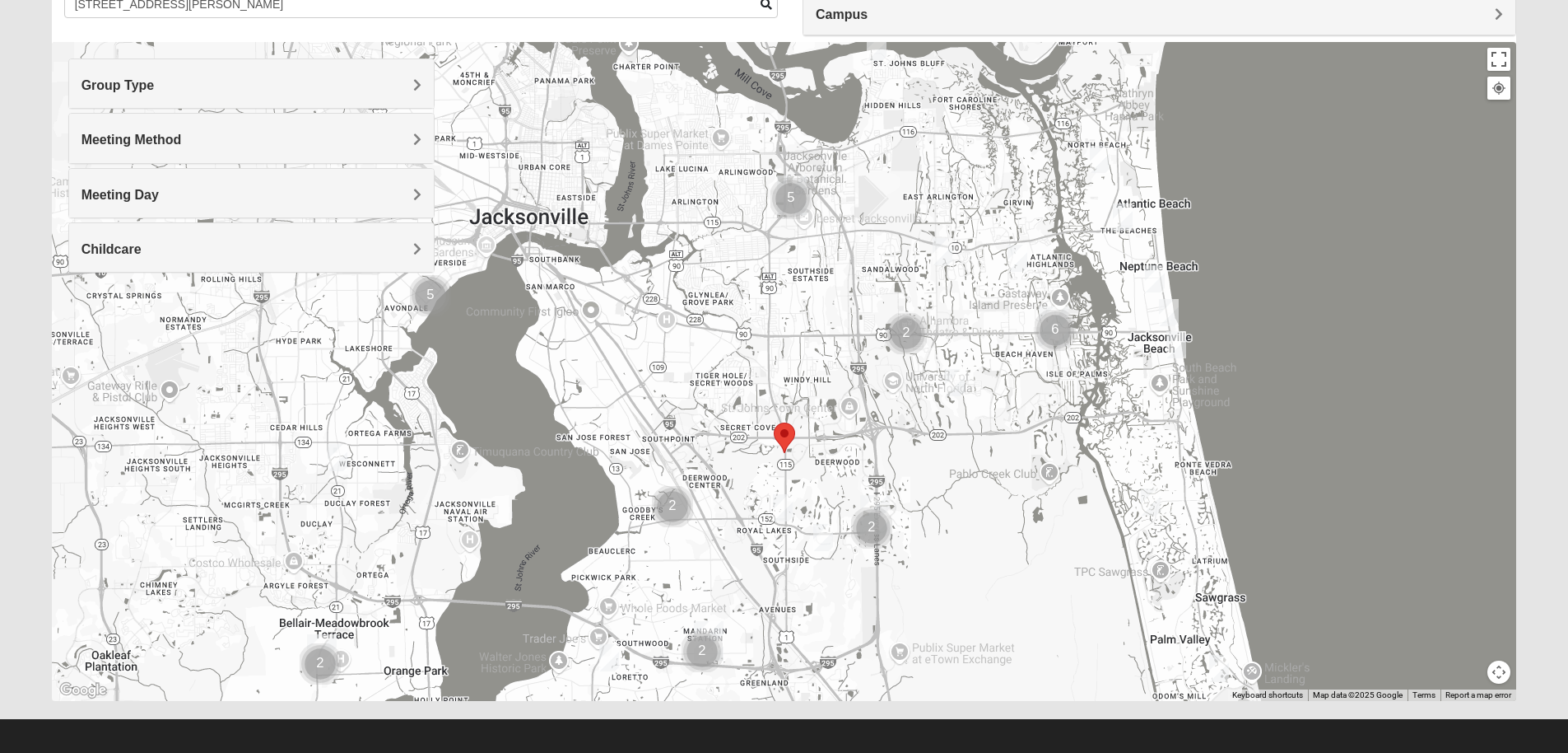
click at [1183, 344] on img "Womens Jeffers 32250" at bounding box center [1176, 345] width 20 height 27
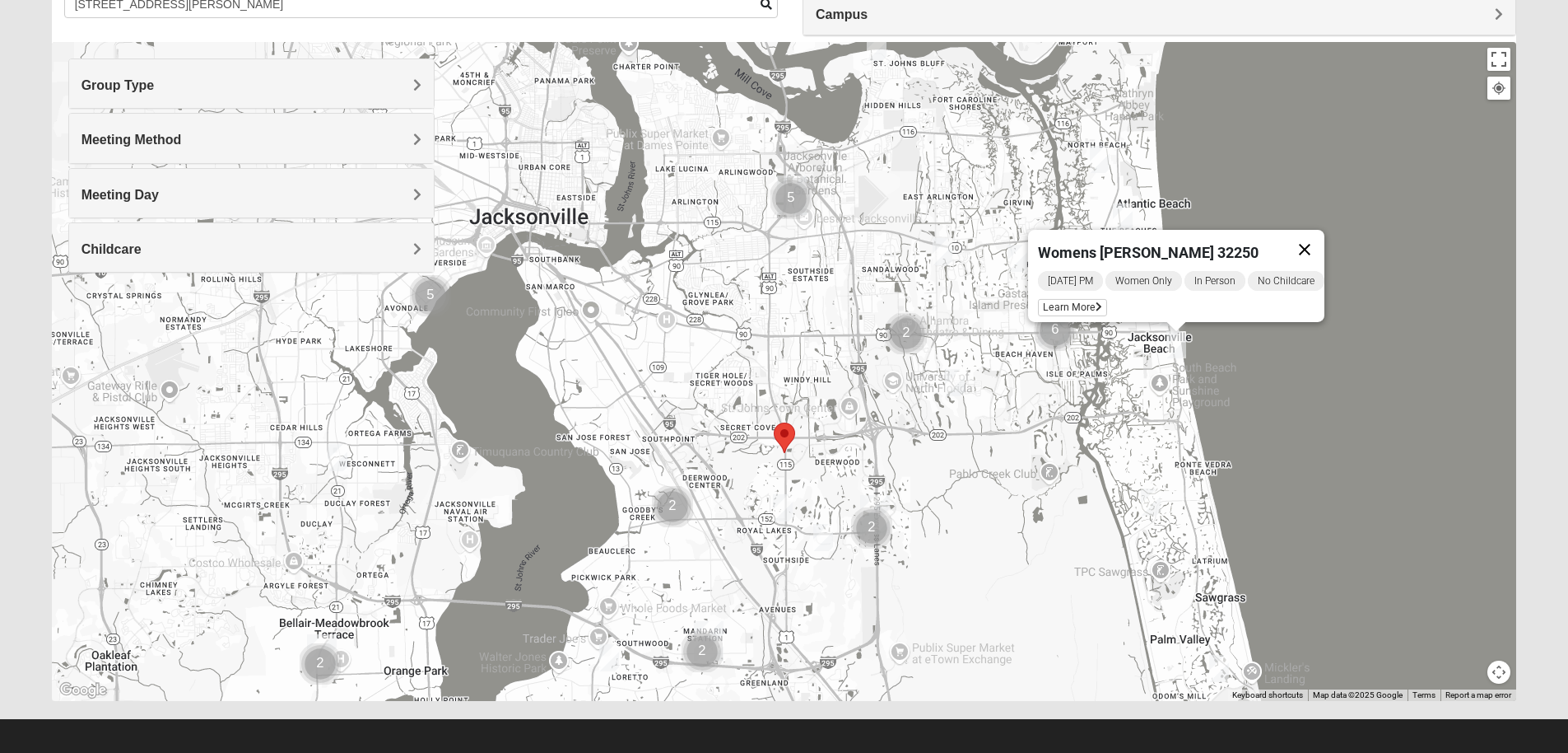
click at [1308, 236] on button "Close" at bounding box center [1304, 249] width 39 height 39
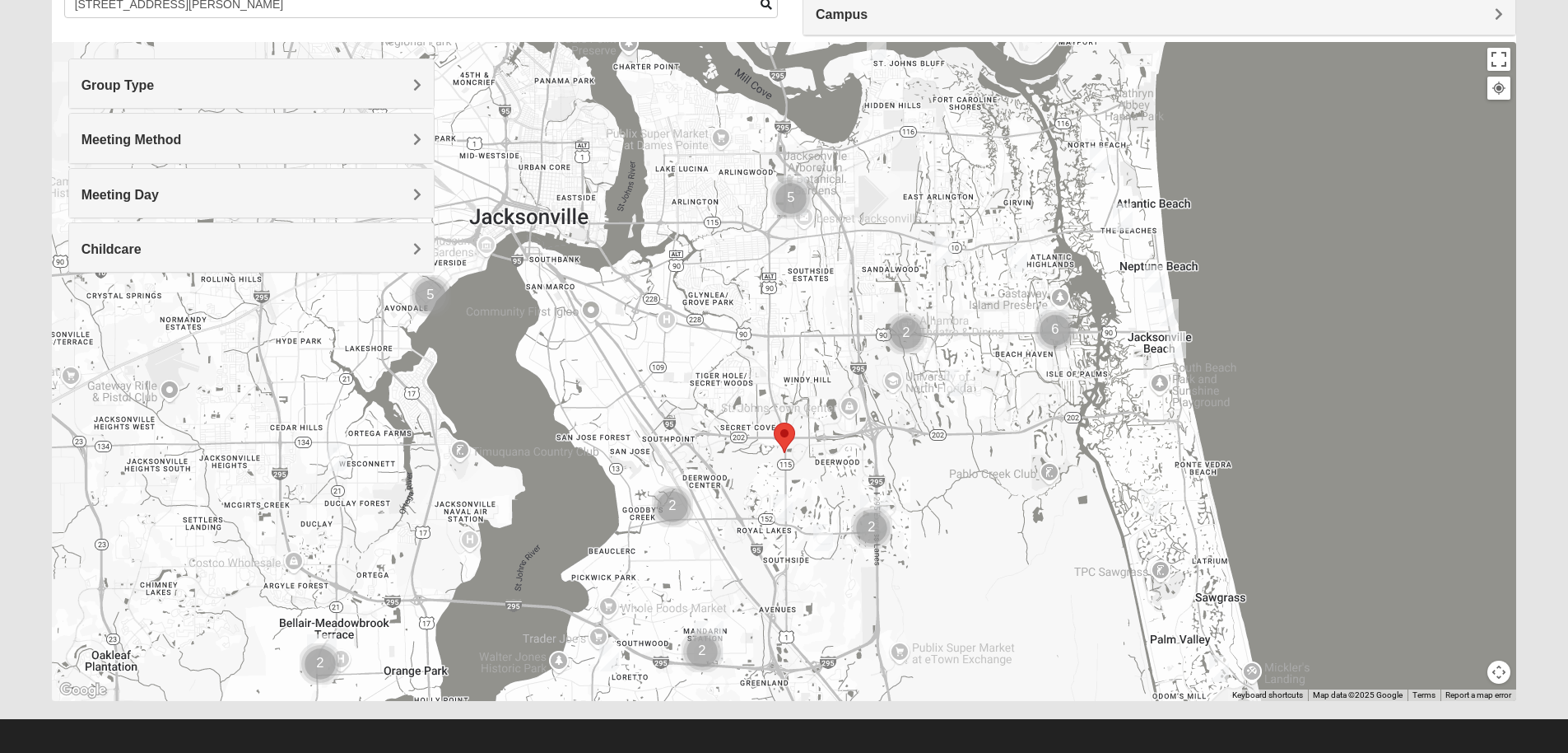
click at [1164, 306] on img "Womens Sparkman/Flautt 32250" at bounding box center [1169, 313] width 20 height 27
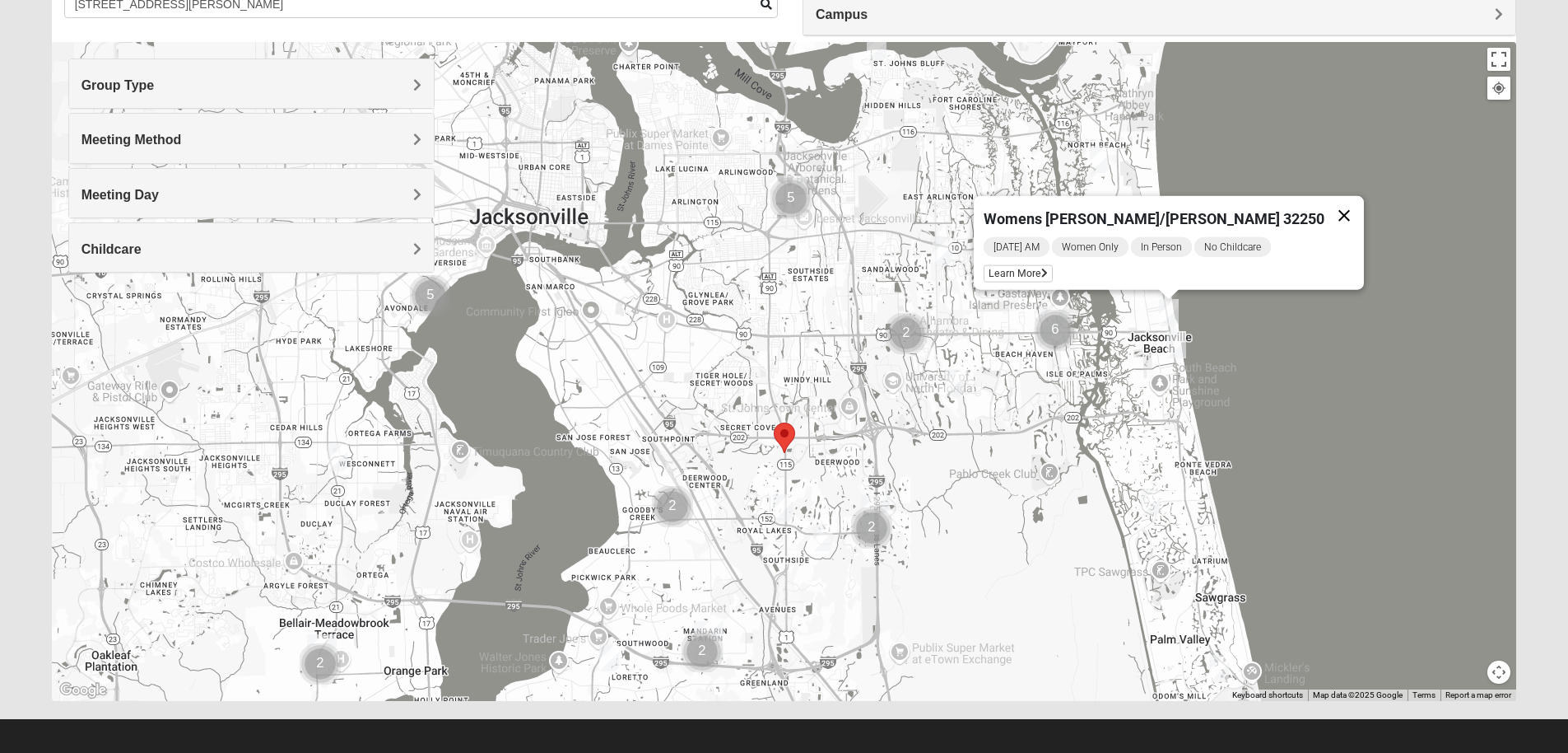
click at [1325, 203] on button "Close" at bounding box center [1344, 216] width 39 height 39
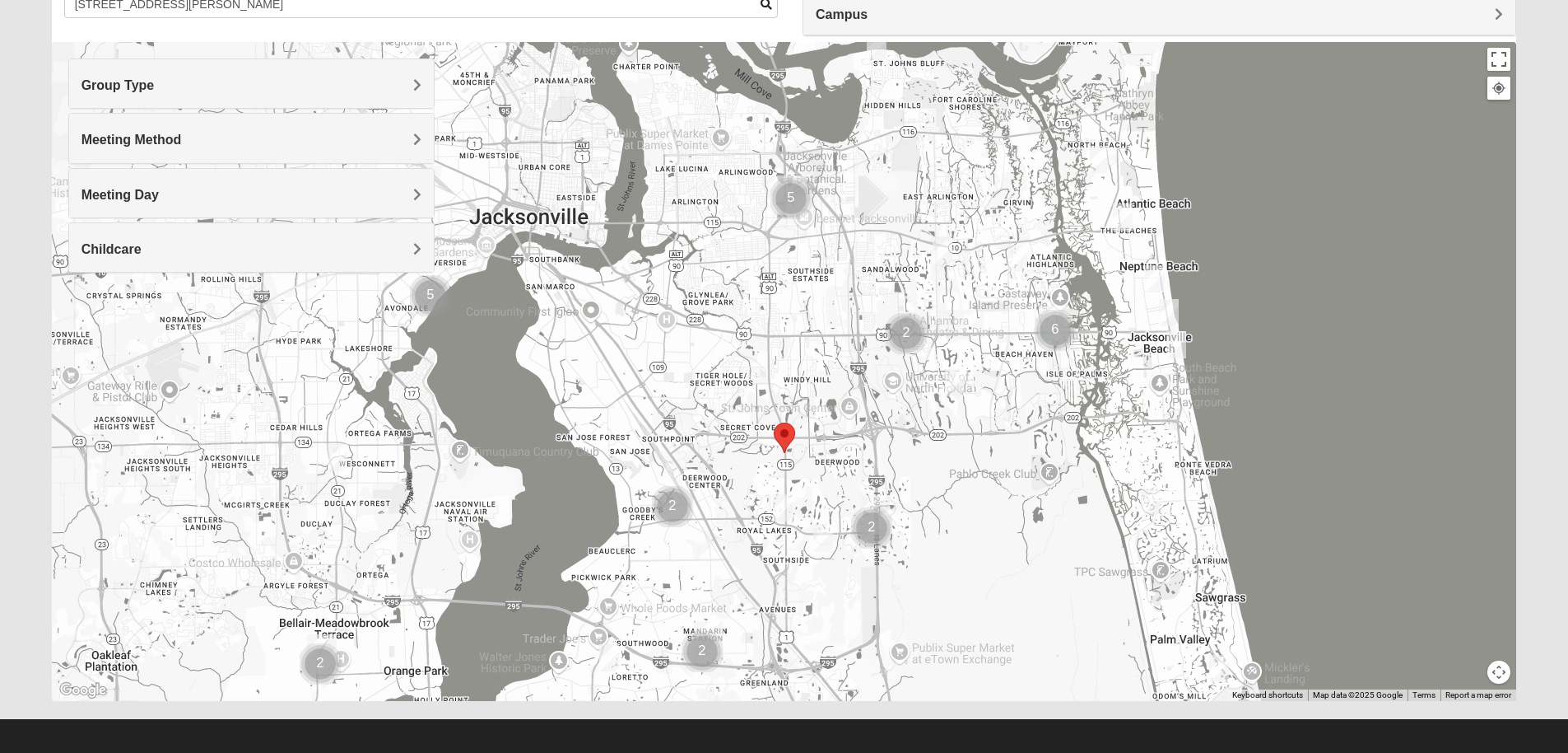
click at [1154, 278] on img "Womens Pfingston 32250" at bounding box center [1155, 278] width 20 height 27
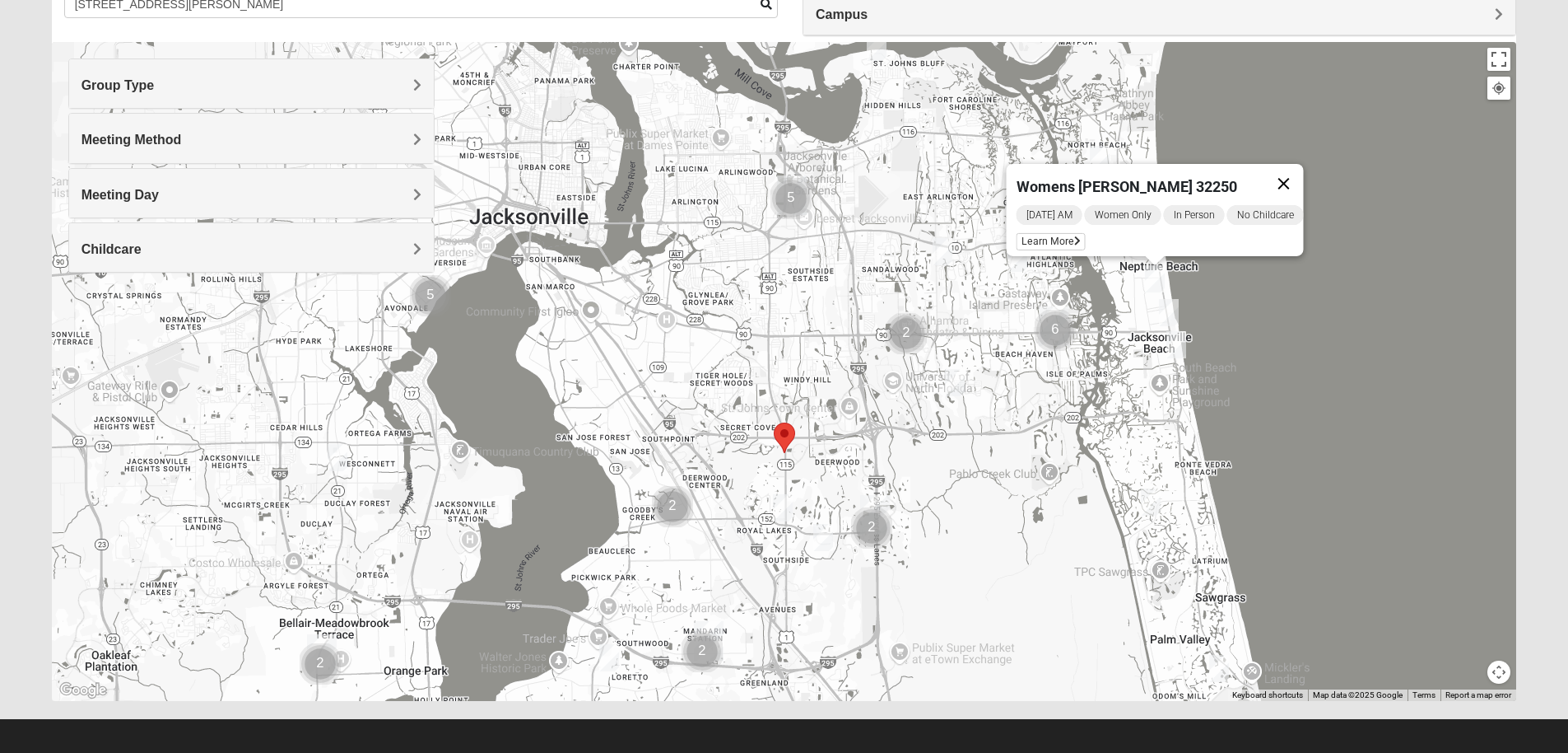
click at [1300, 176] on button "Close" at bounding box center [1283, 184] width 39 height 39
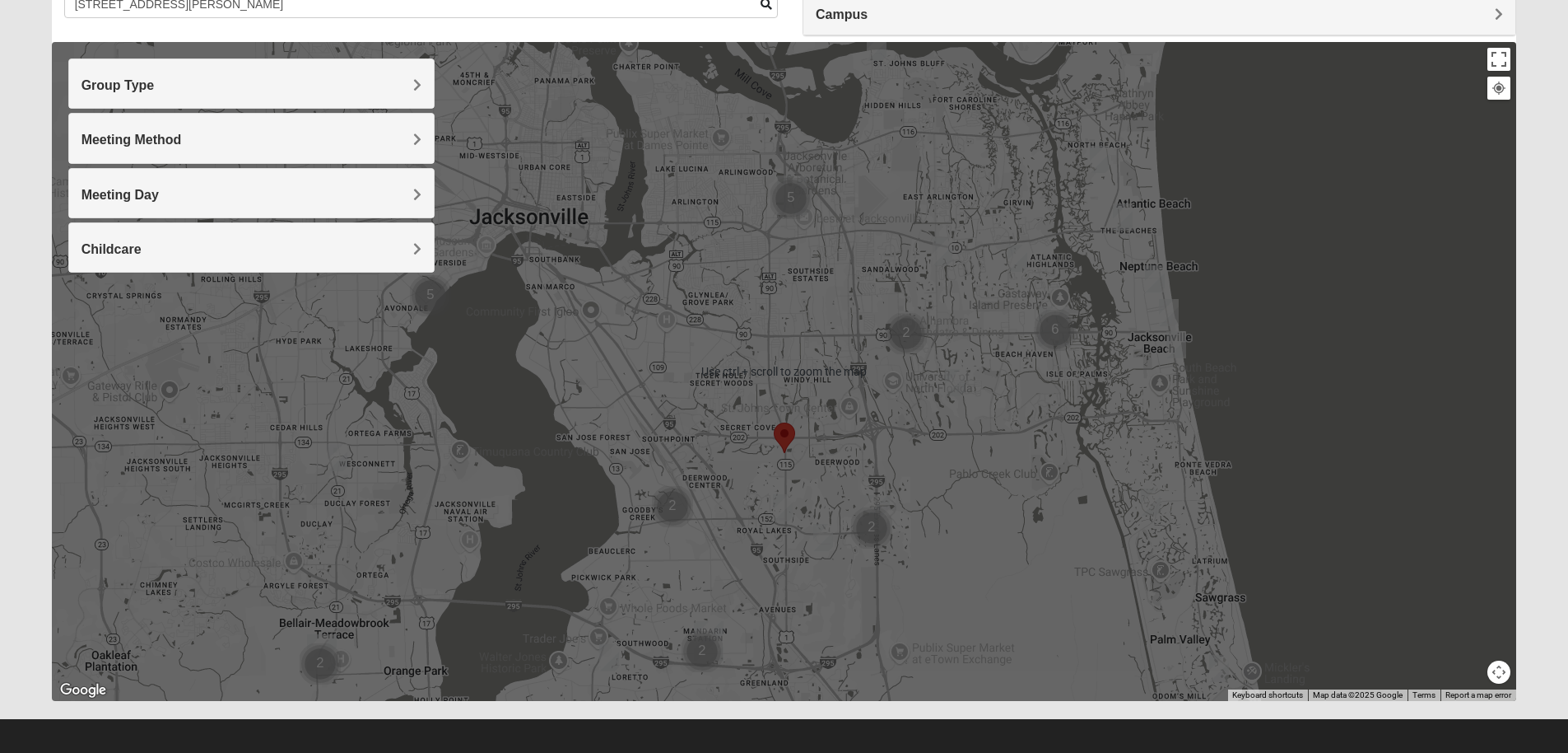
scroll to position [63, 0]
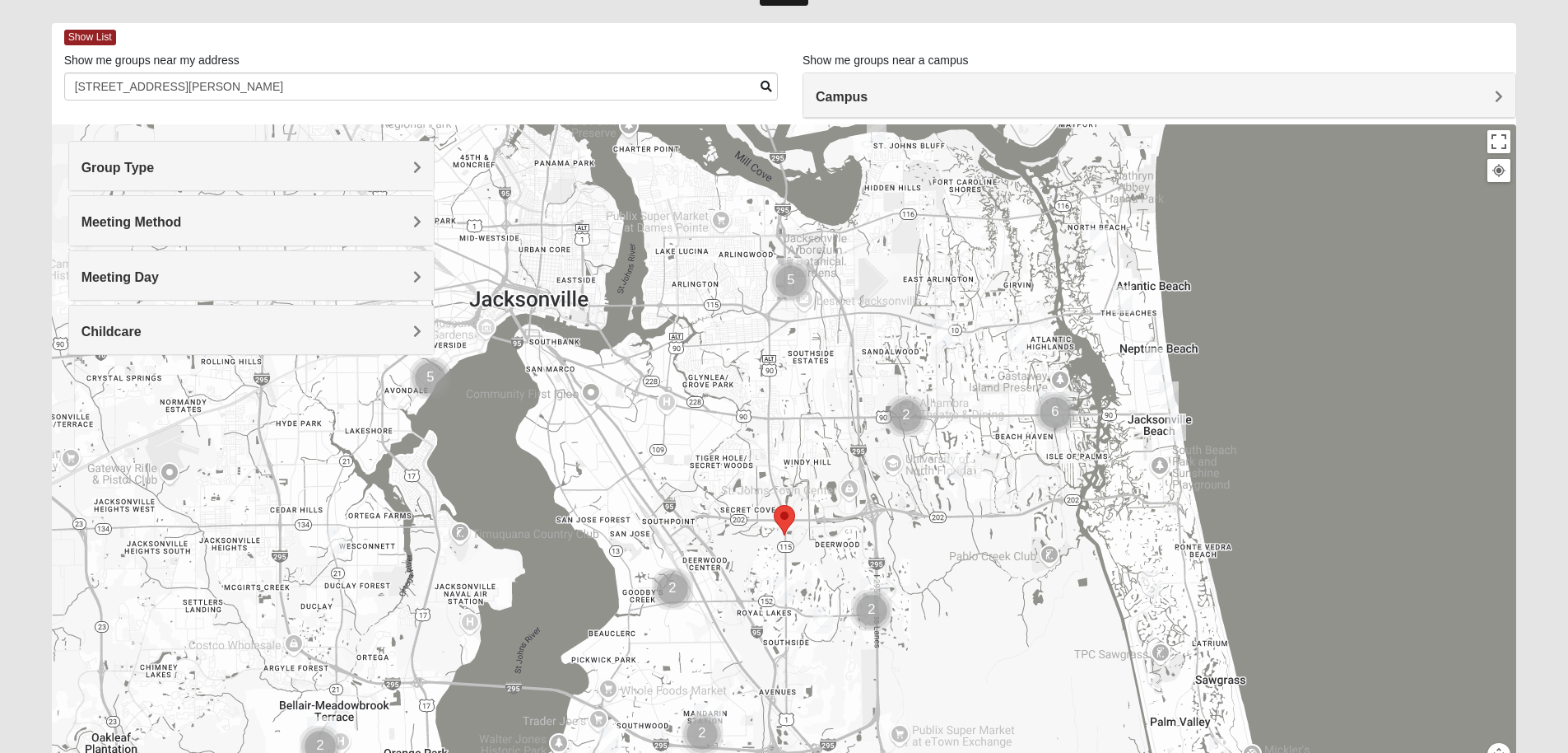
click at [181, 275] on h4 "Meeting Day" at bounding box center [251, 277] width 340 height 16
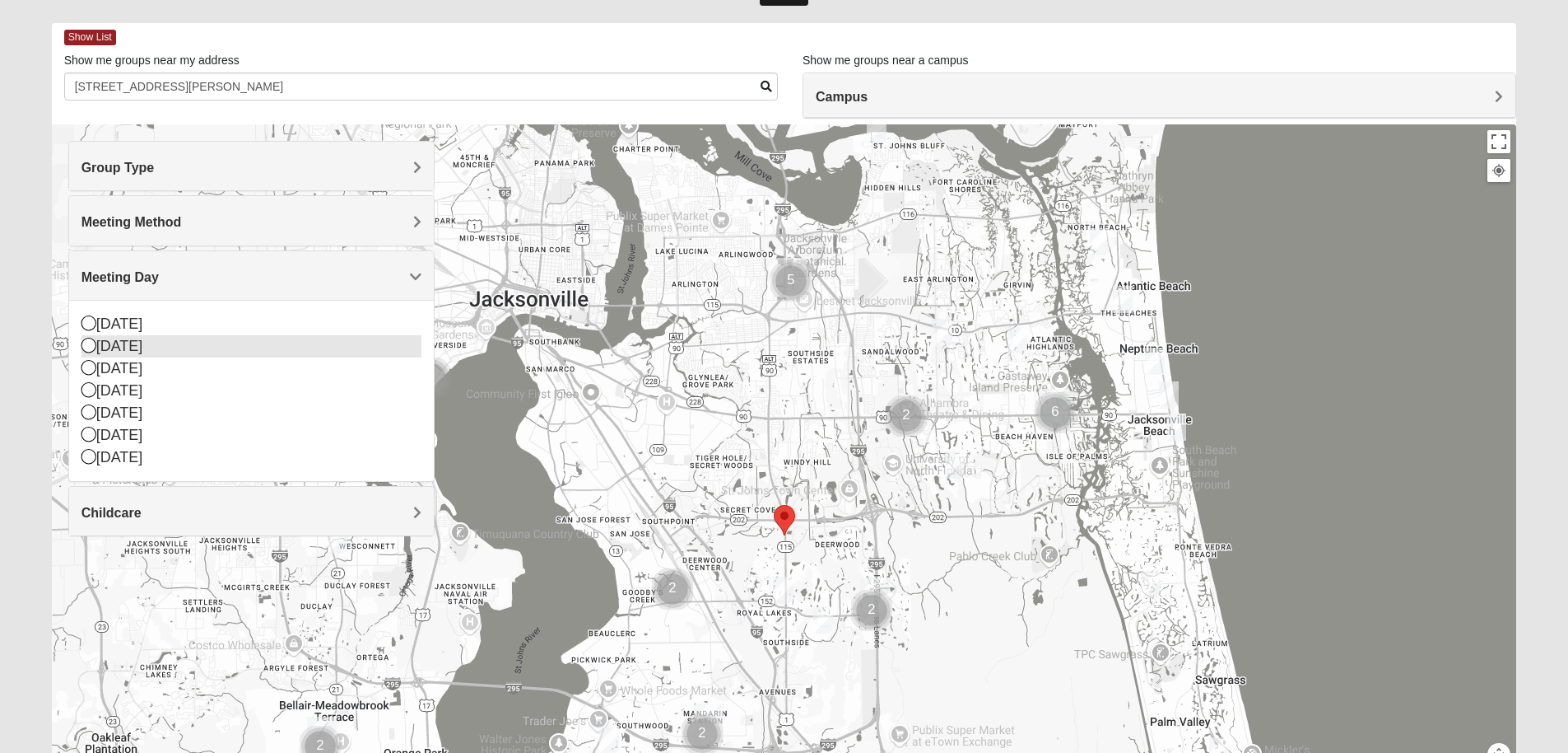
click at [87, 344] on icon at bounding box center [88, 345] width 15 height 15
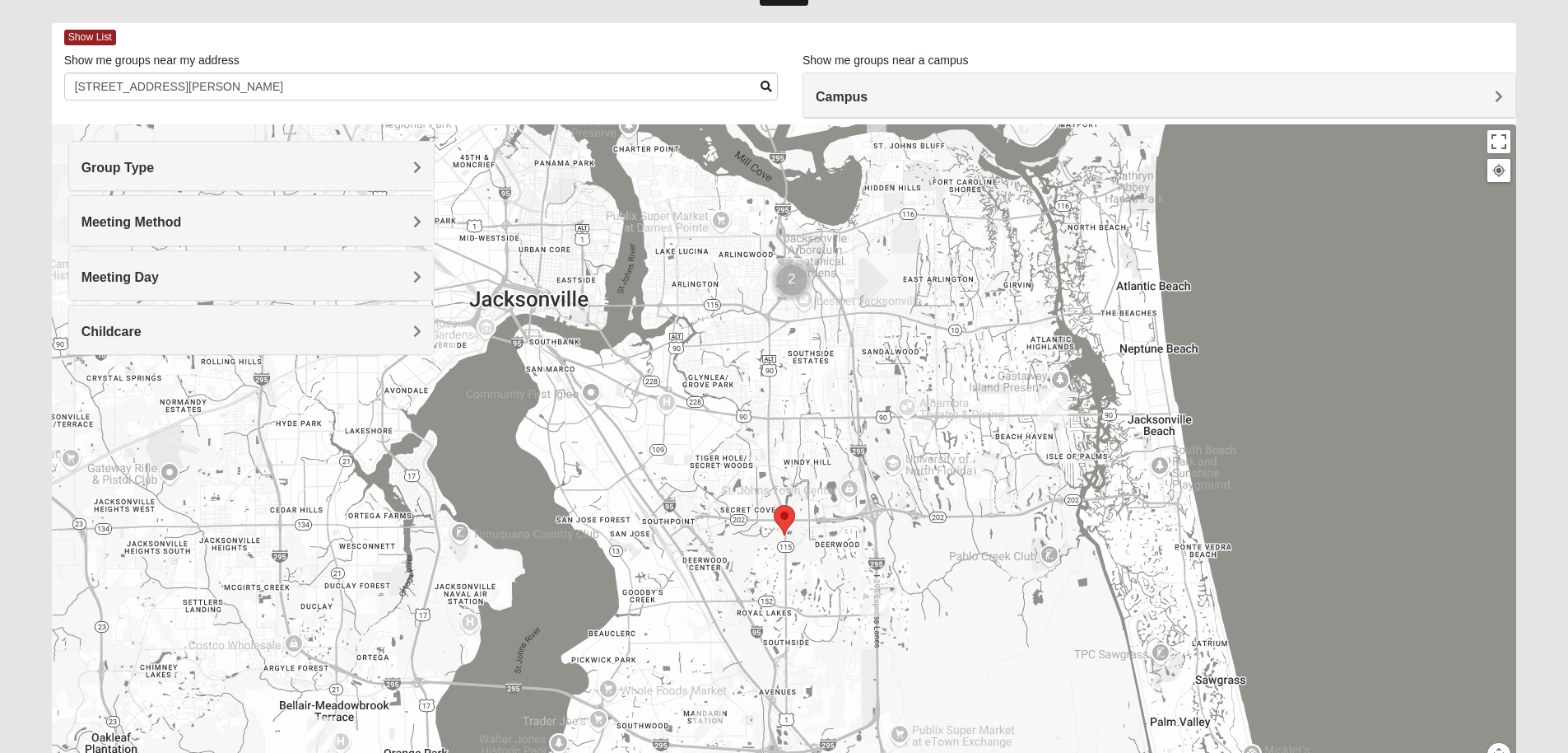
click at [1053, 400] on img "San Pablo" at bounding box center [1053, 408] width 29 height 39
click at [1052, 393] on img "San Pablo" at bounding box center [1053, 408] width 29 height 39
click at [1244, 370] on div "[GEOGRAPHIC_DATA] [STREET_ADDRESS]" at bounding box center [784, 453] width 1465 height 659
click at [1150, 327] on button "Close" at bounding box center [1170, 335] width 39 height 39
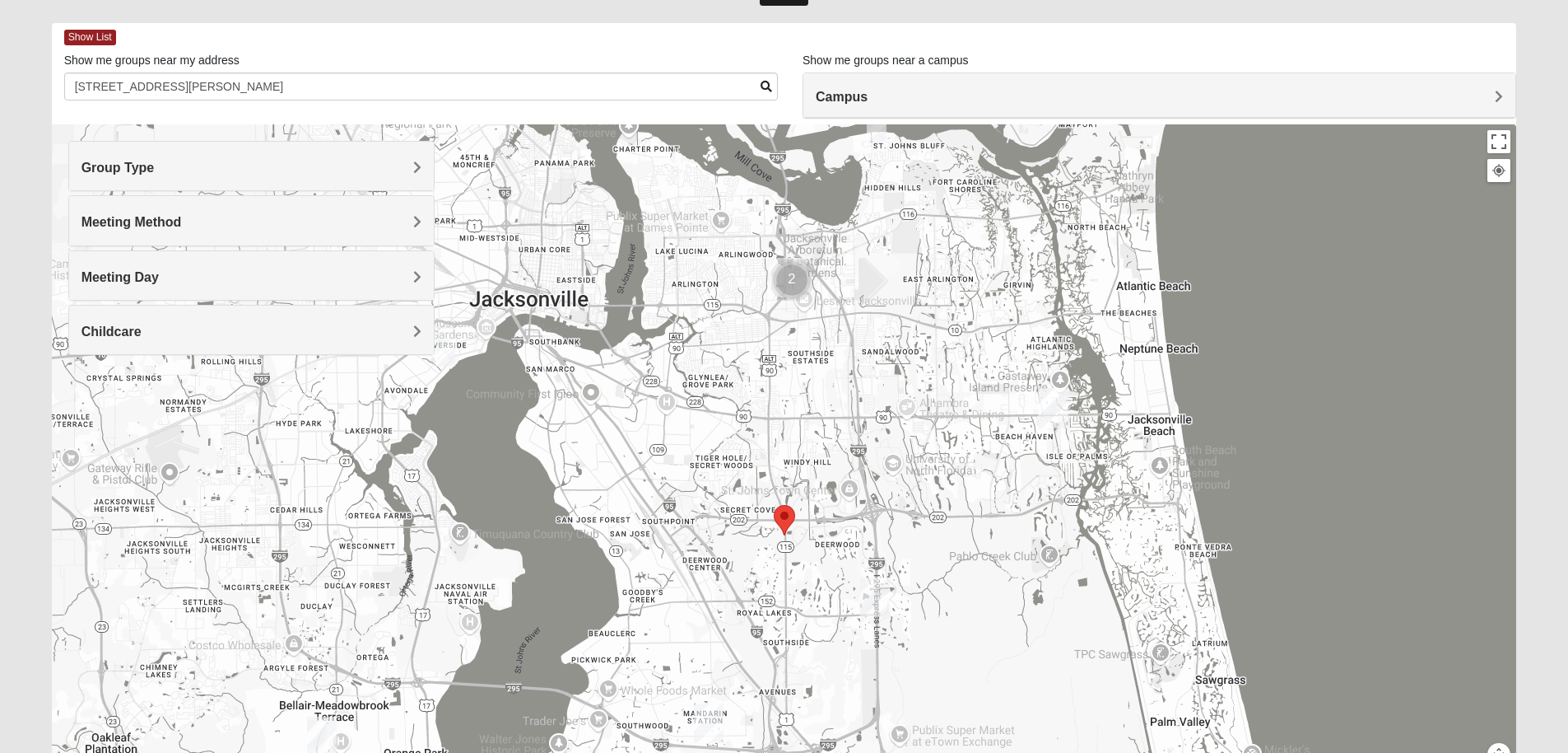
click at [214, 276] on h4 "Meeting Day" at bounding box center [251, 277] width 340 height 16
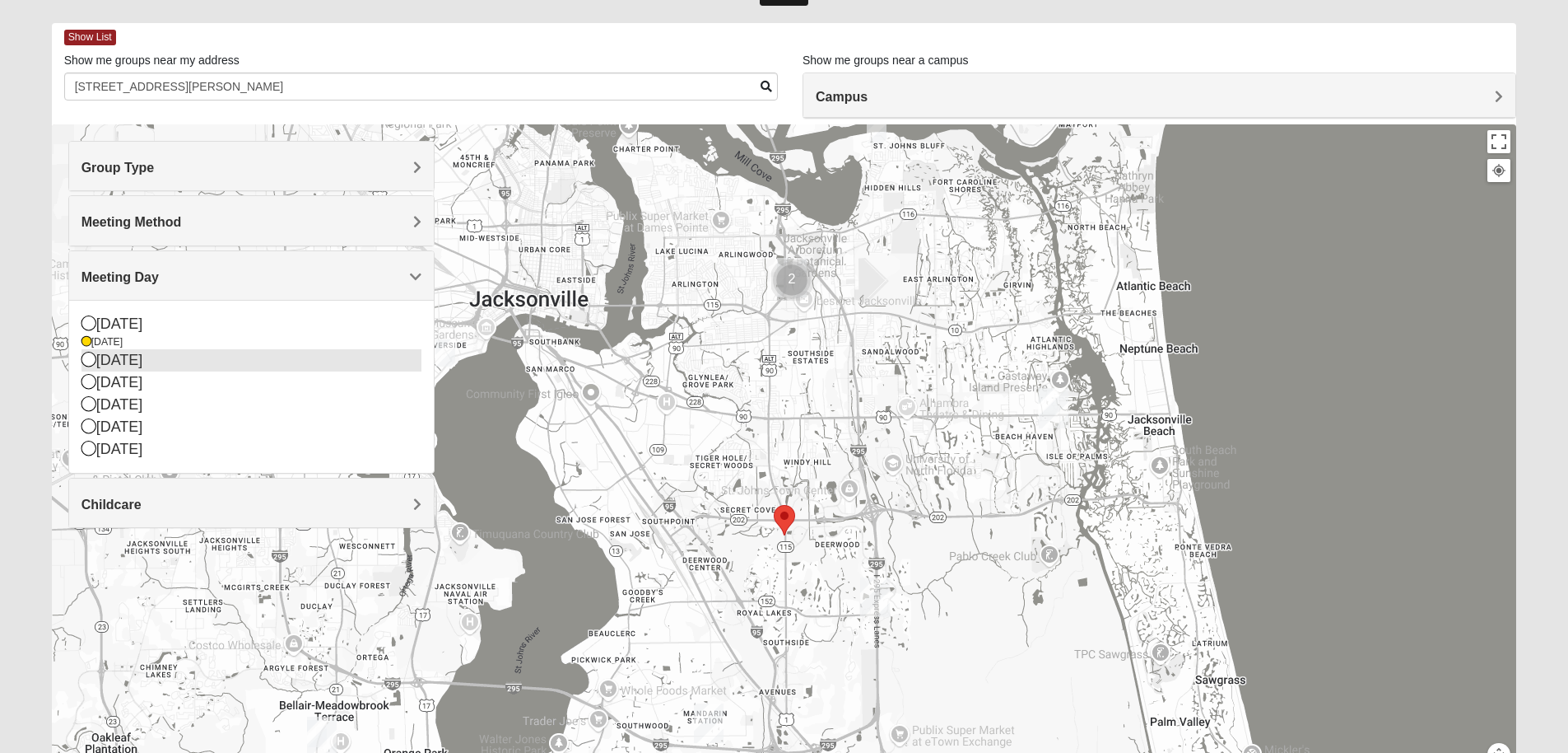
click at [83, 362] on icon at bounding box center [88, 358] width 15 height 15
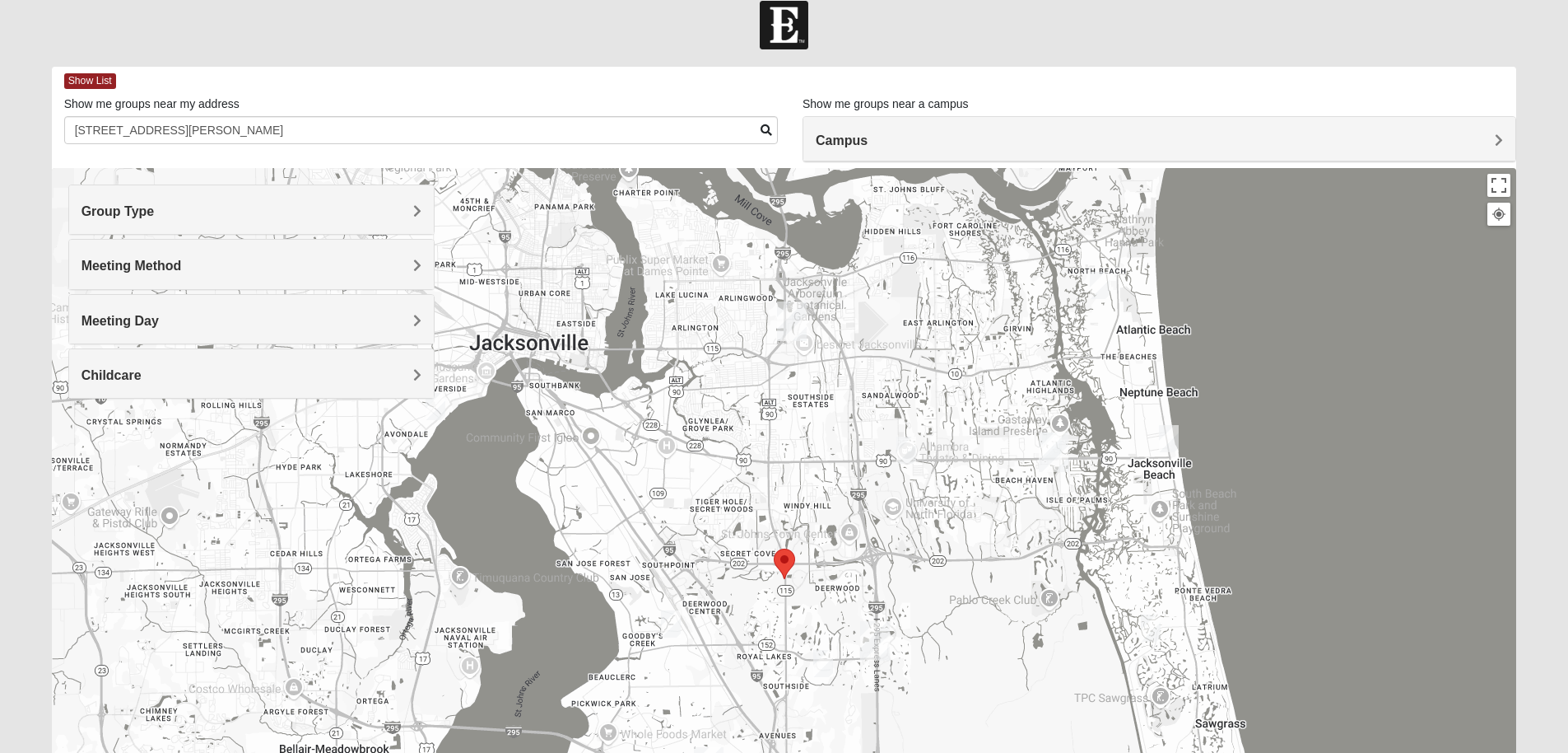
scroll to position [0, 0]
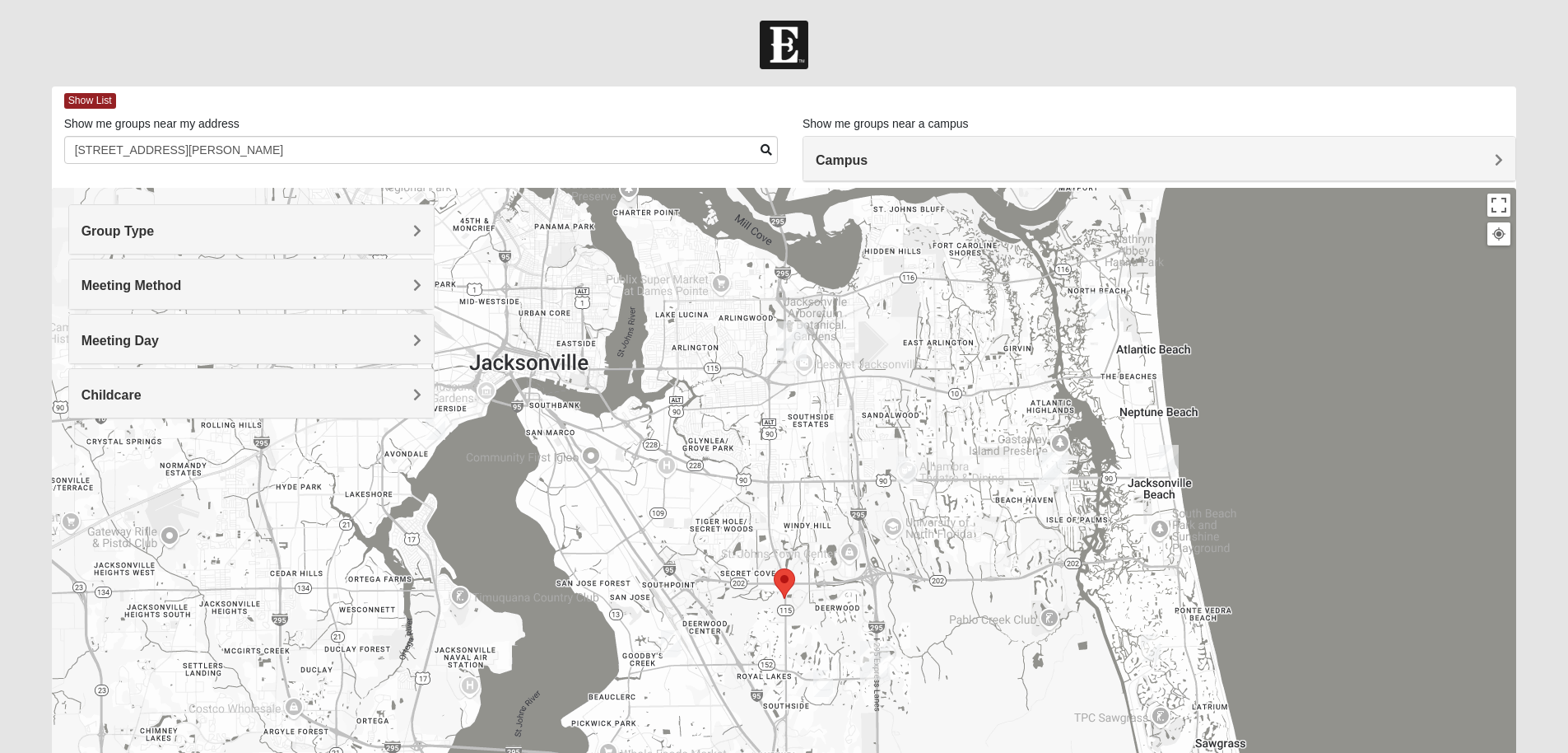
click at [150, 347] on span "Meeting Day" at bounding box center [119, 340] width 77 height 14
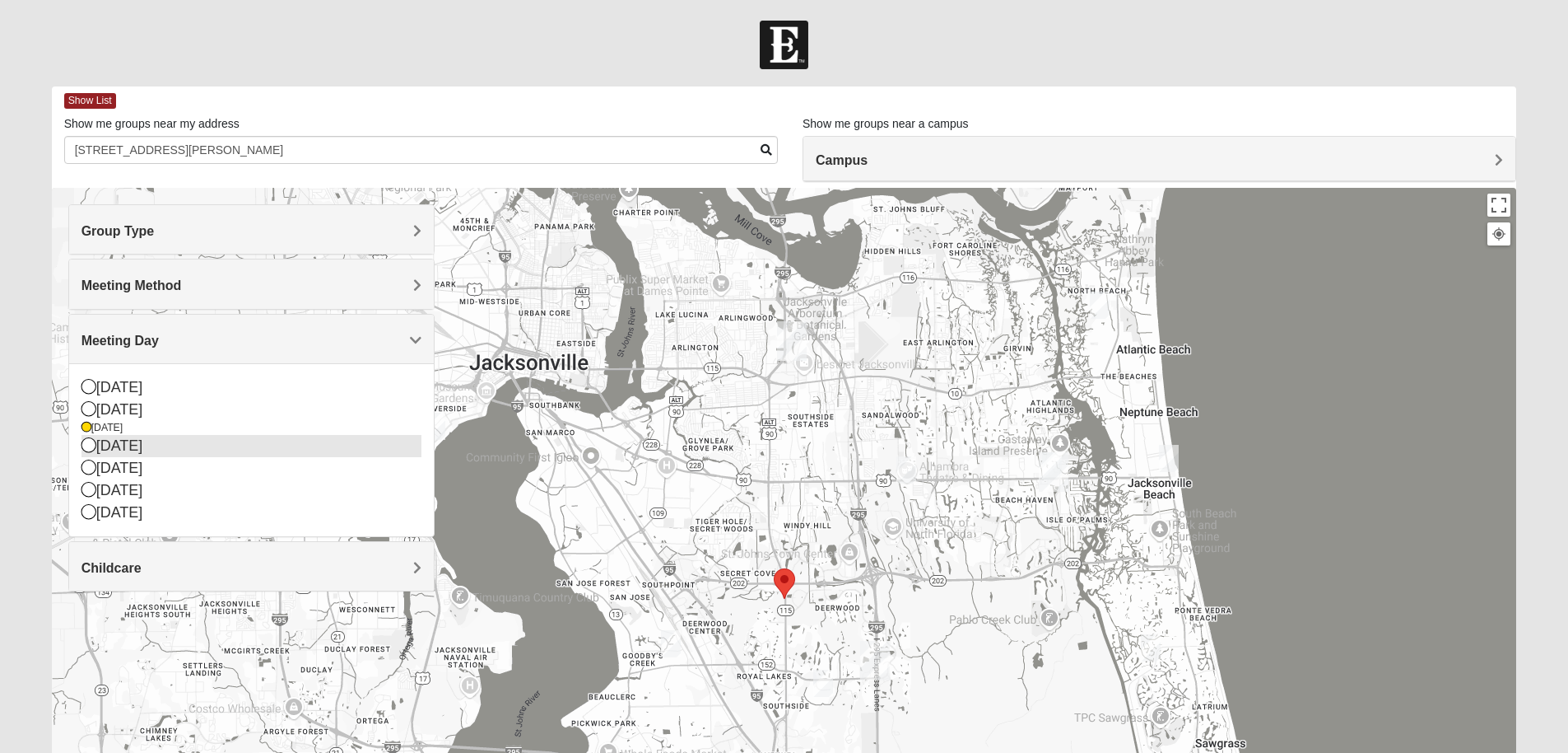
click at [92, 445] on icon at bounding box center [88, 444] width 15 height 15
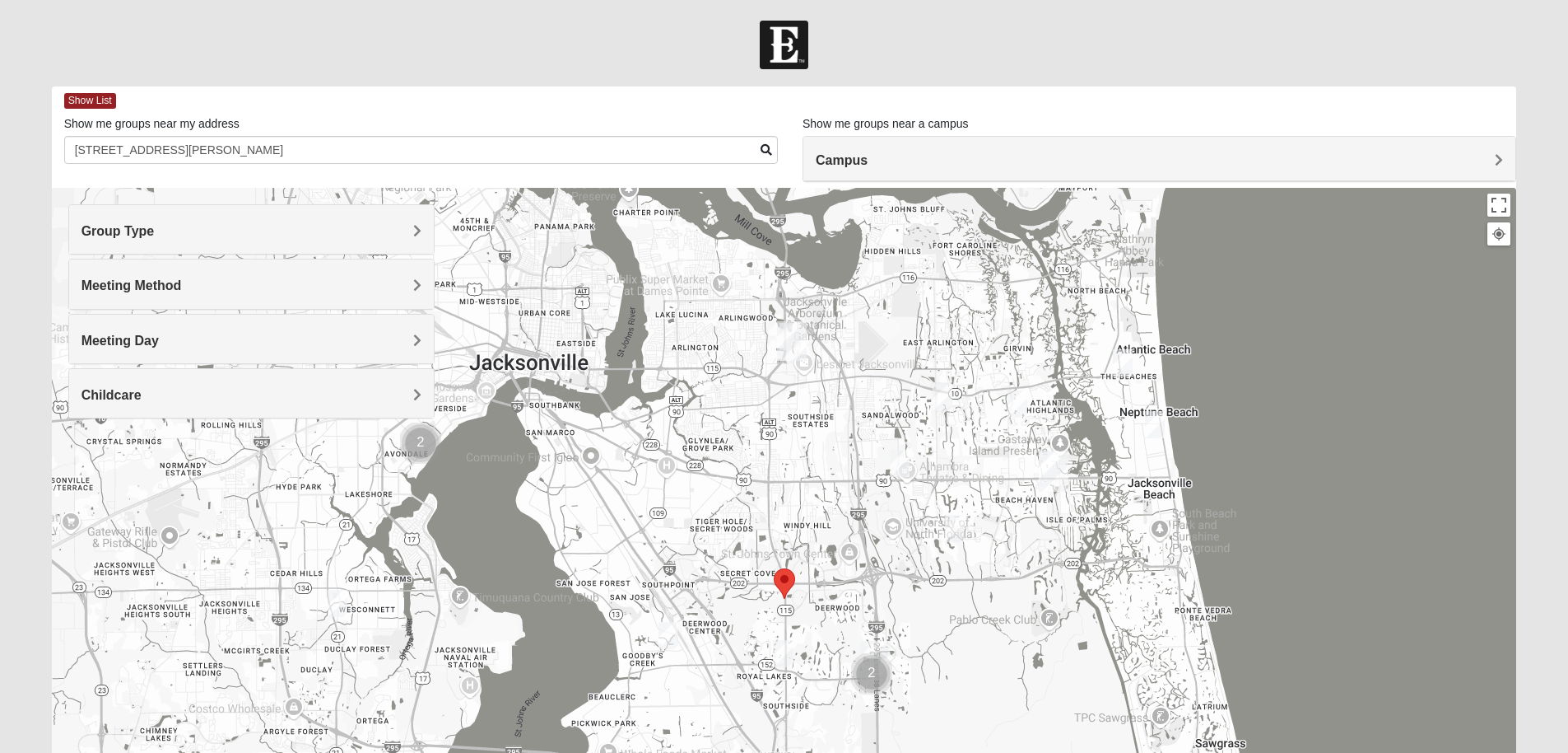
click at [953, 524] on img "Womens Nguyen 32224" at bounding box center [955, 528] width 20 height 27
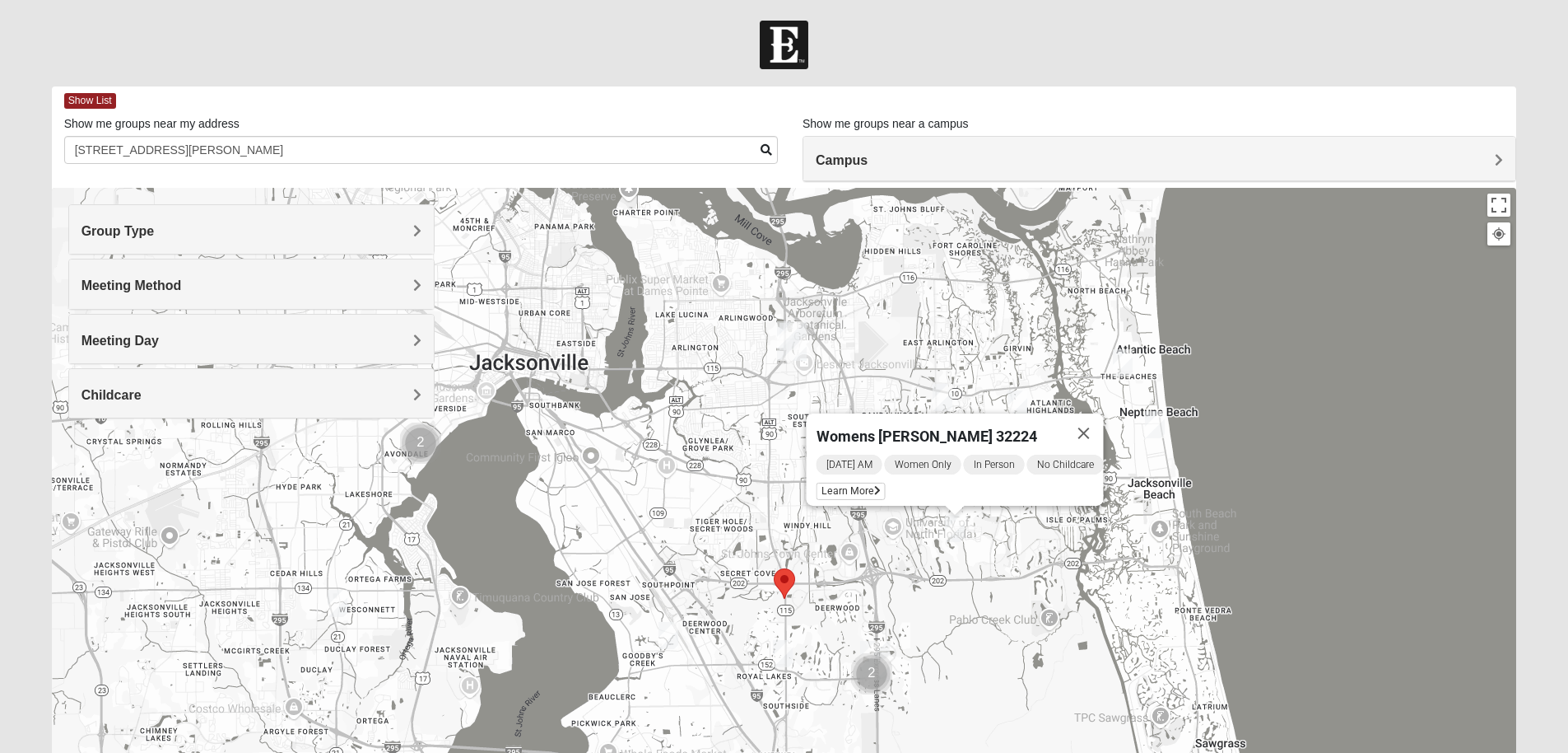
click at [953, 524] on img "Womens Nguyen 32224" at bounding box center [955, 528] width 20 height 27
click at [1100, 422] on button "Close" at bounding box center [1083, 433] width 39 height 39
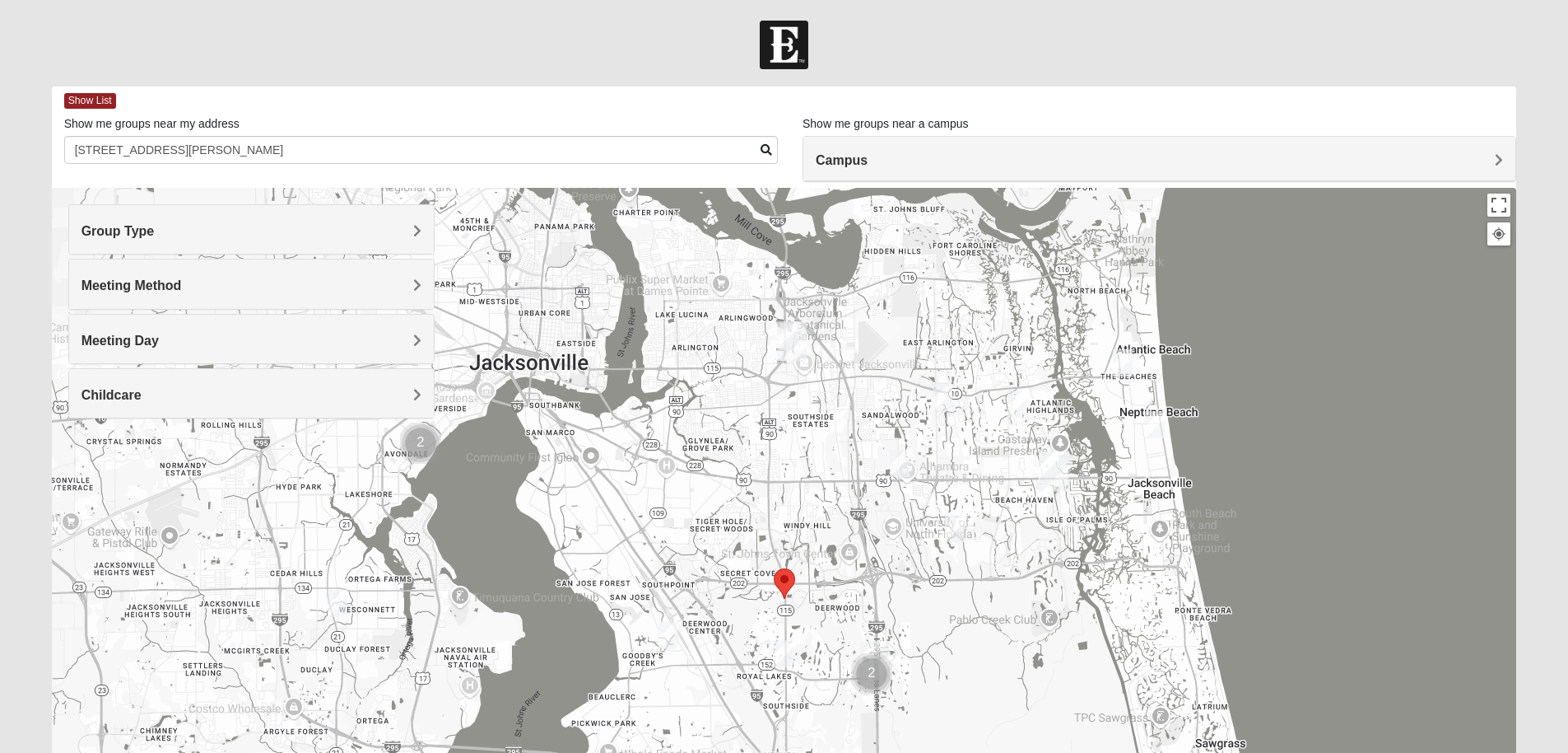
click at [787, 651] on img "Womens Coady" at bounding box center [783, 653] width 20 height 27
click at [925, 547] on button "Close" at bounding box center [911, 558] width 39 height 39
click at [894, 457] on img "Womens Campanella/Harnek 32246" at bounding box center [899, 463] width 20 height 27
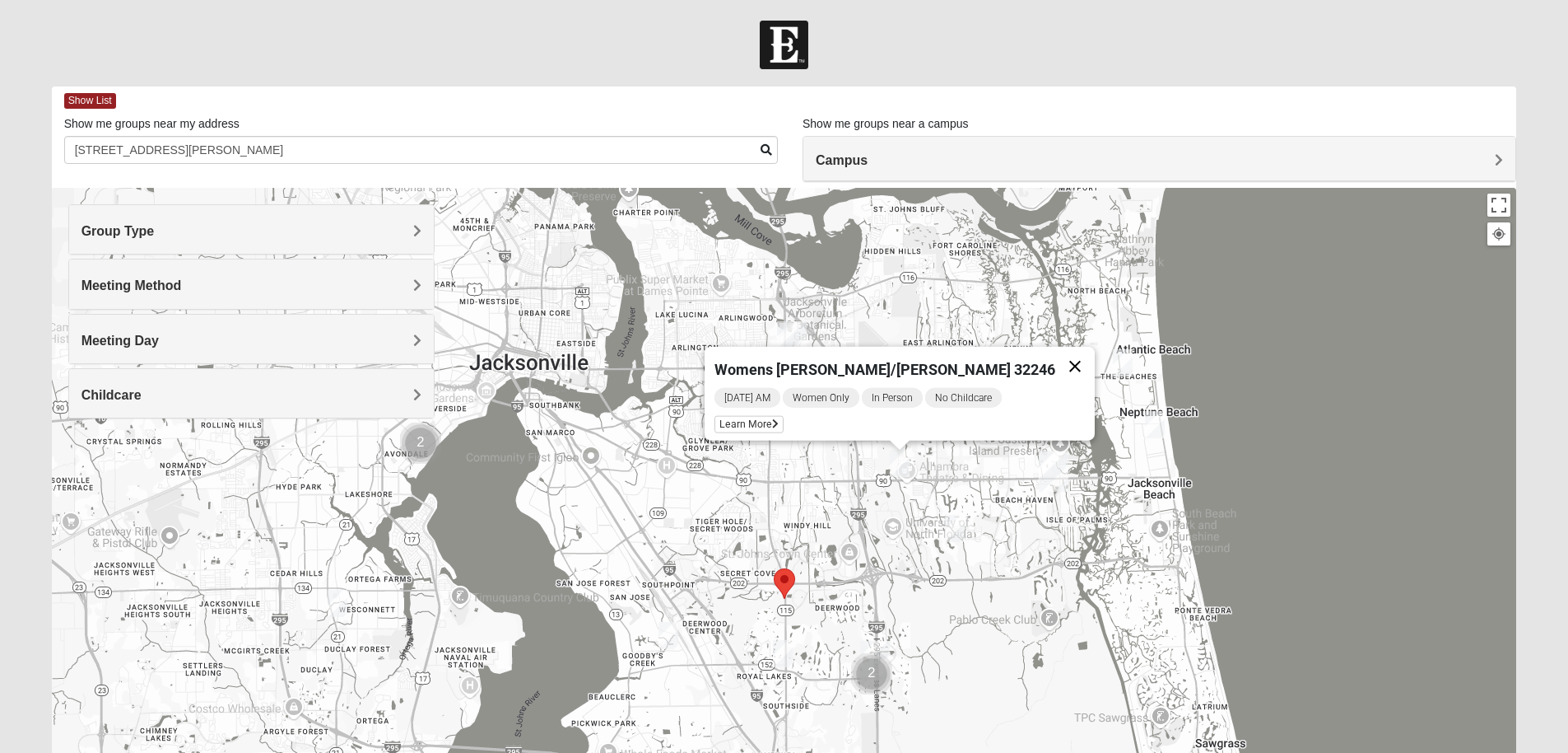
click at [1055, 359] on button "Close" at bounding box center [1075, 366] width 39 height 39
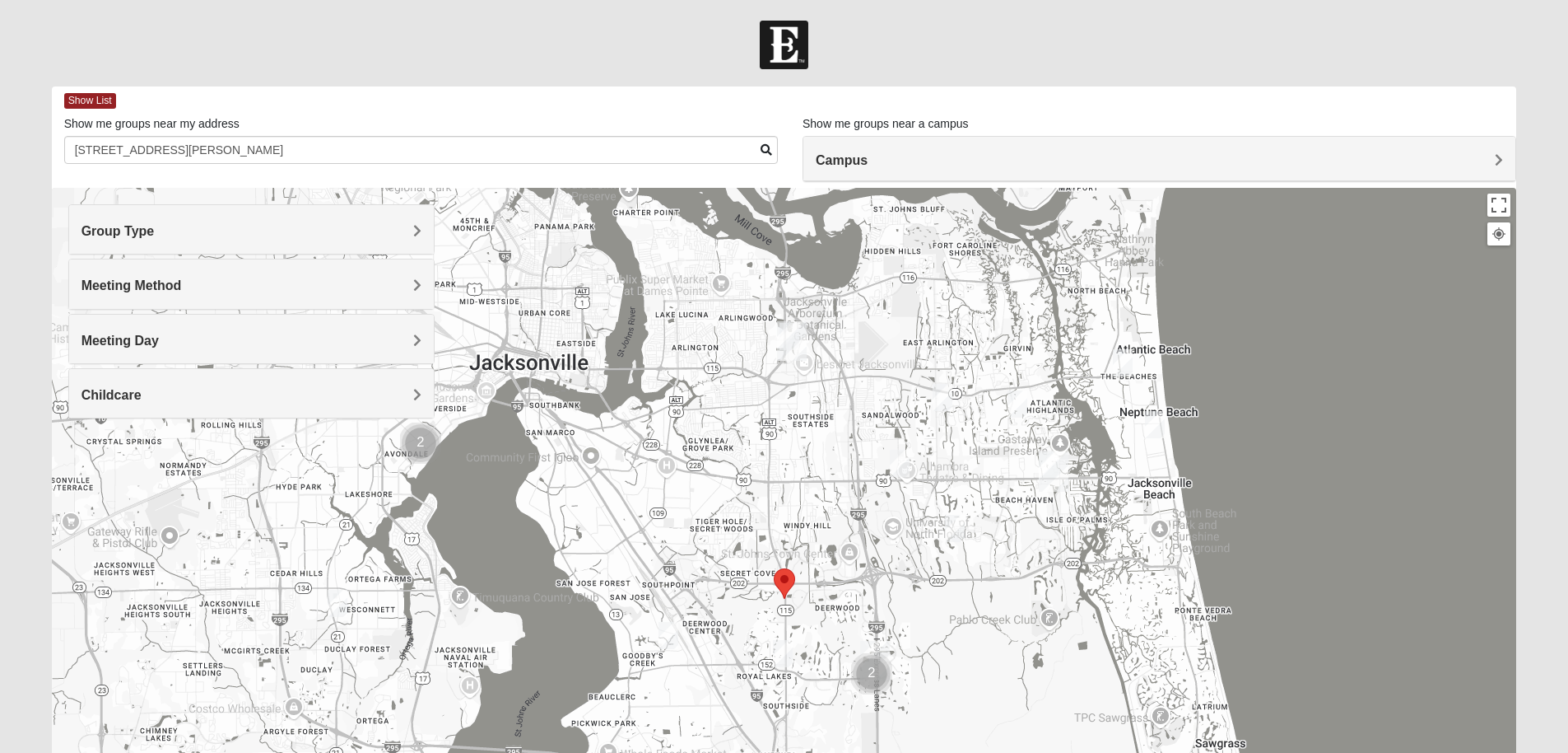
click at [940, 395] on img "Womens VanSickle 32225" at bounding box center [942, 397] width 20 height 27
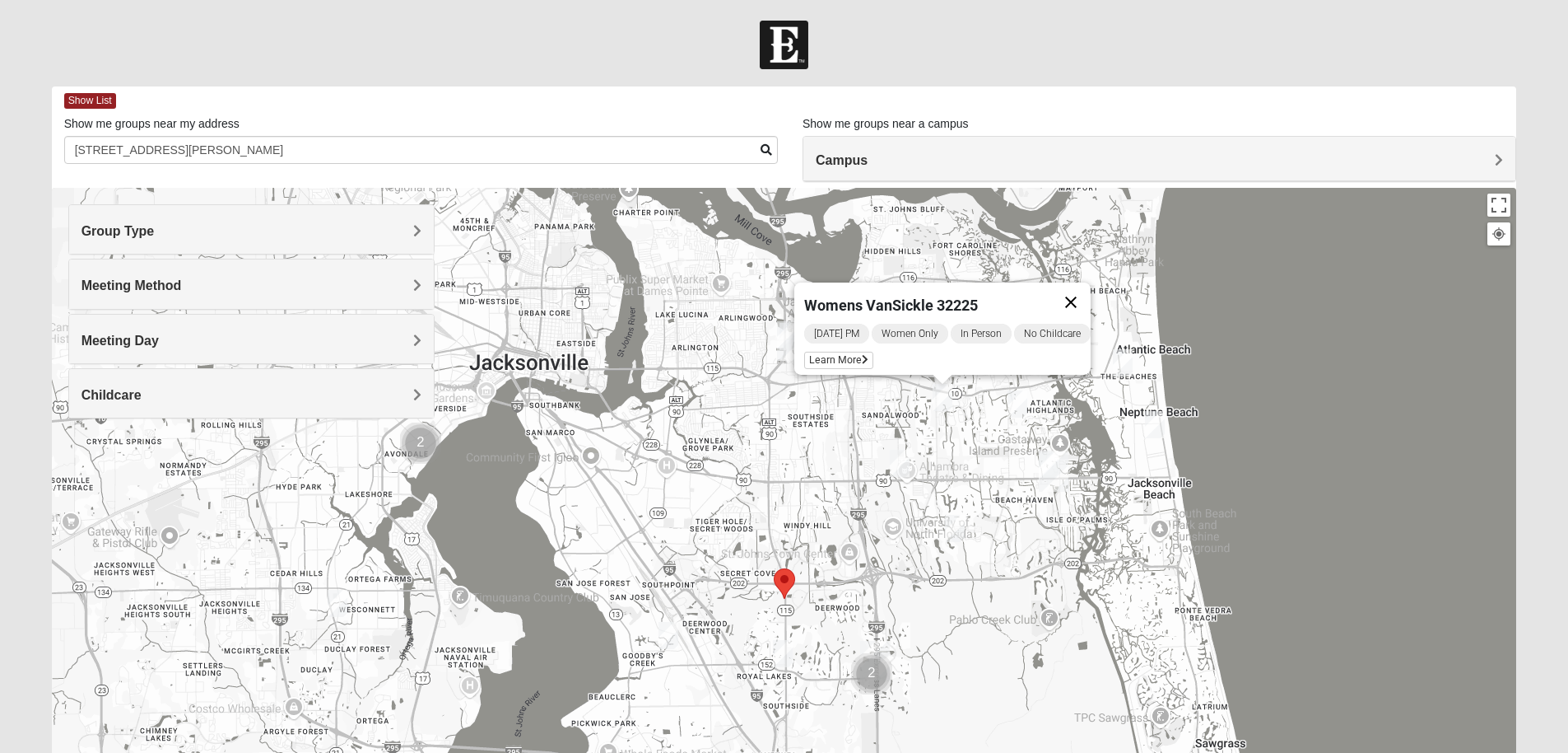
click at [1084, 287] on button "Close" at bounding box center [1071, 302] width 39 height 39
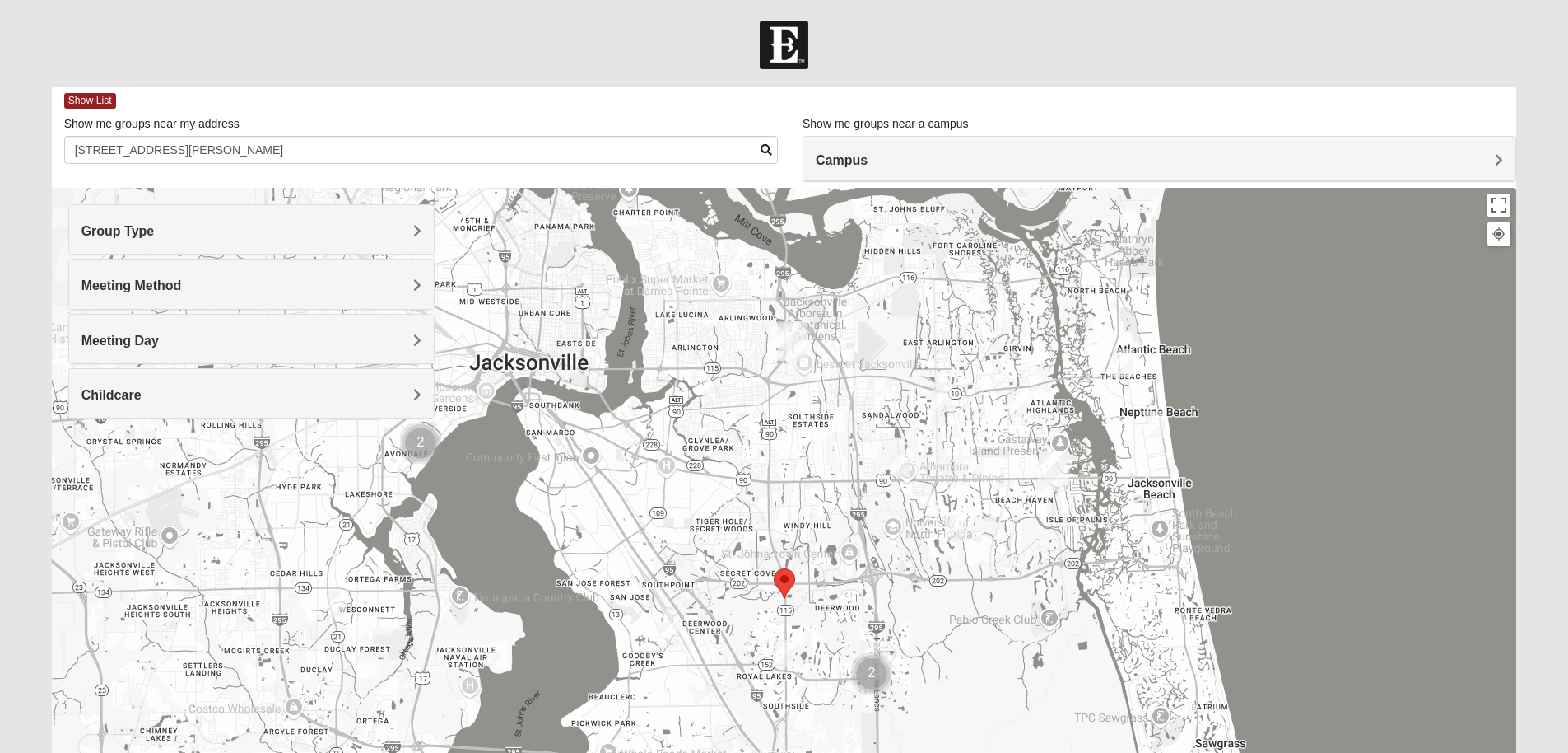
click at [1155, 429] on img "Womens Pfingston 32250" at bounding box center [1155, 425] width 20 height 27
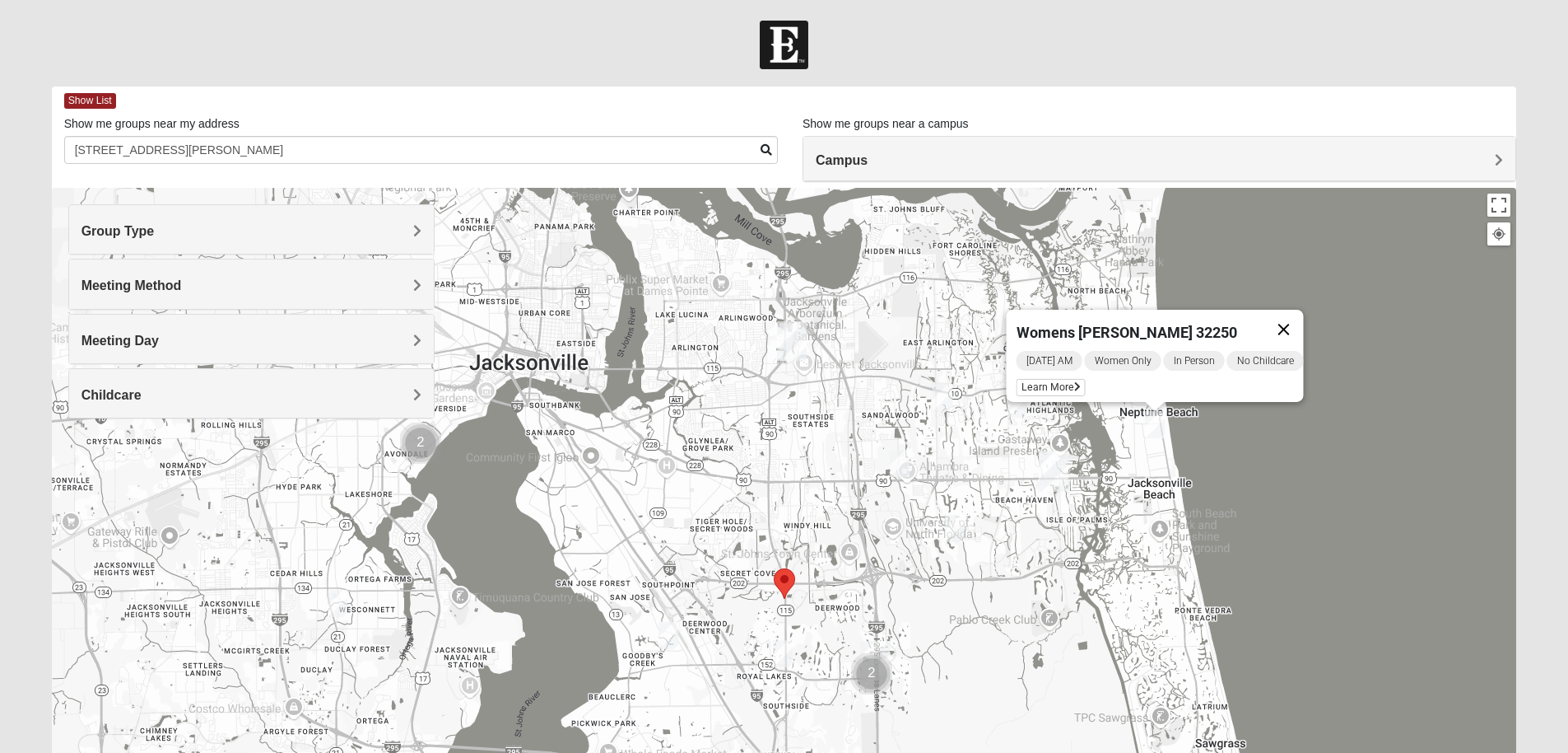
click at [1303, 318] on button "Close" at bounding box center [1283, 329] width 39 height 39
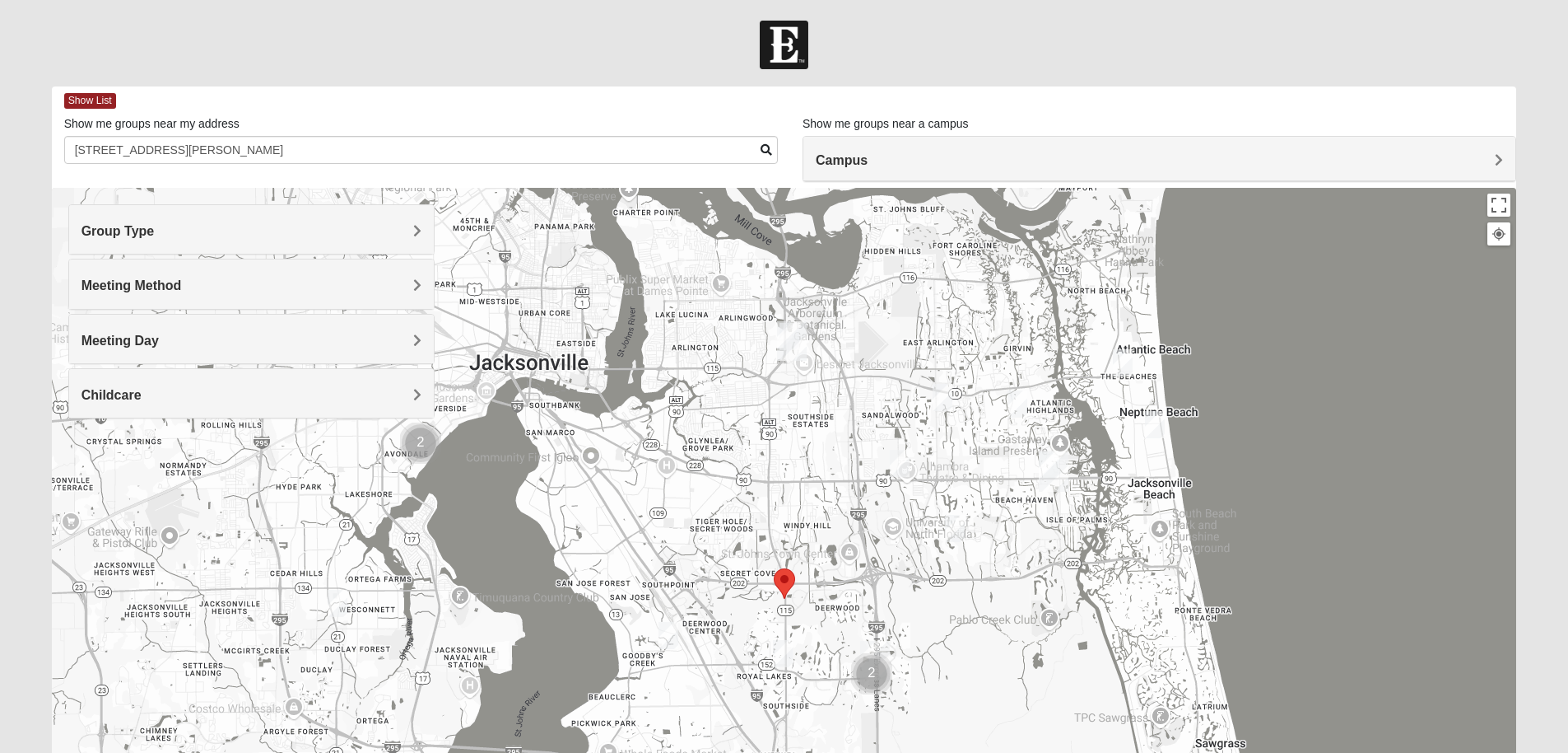
click at [1120, 355] on img "Womens Foran 32233" at bounding box center [1123, 362] width 20 height 27
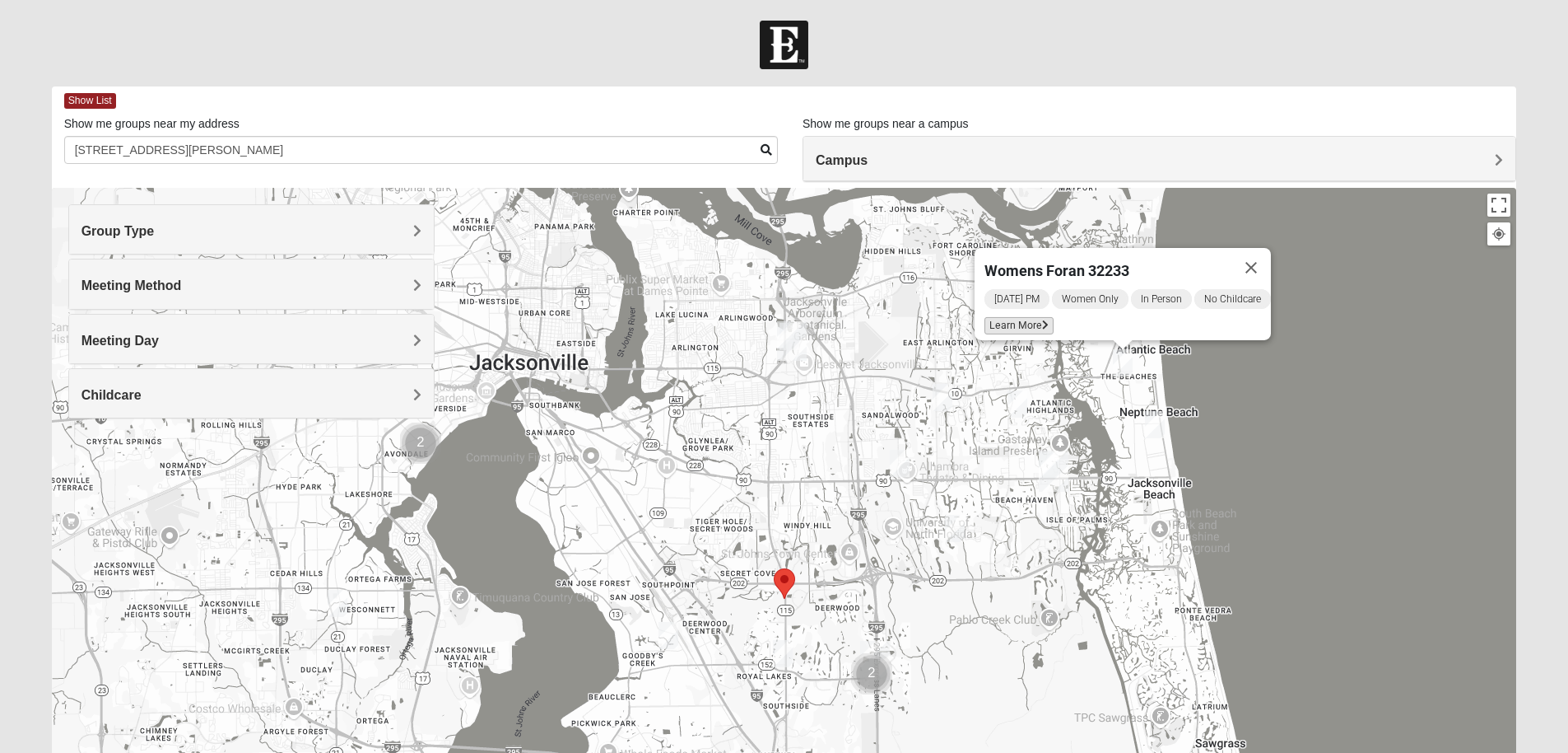
click at [1009, 317] on span "Learn More" at bounding box center [1018, 326] width 69 height 18
